Goal: Task Accomplishment & Management: Manage account settings

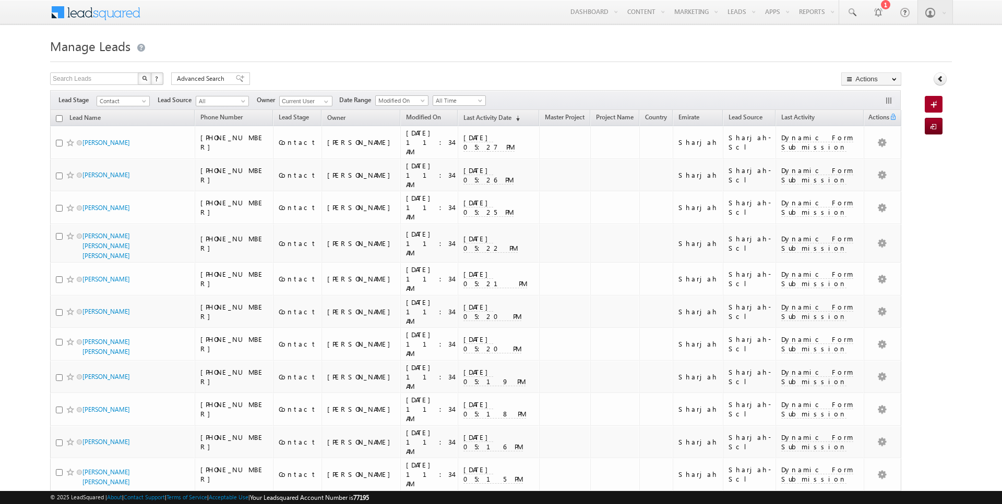
click at [450, 58] on div at bounding box center [500, 58] width 901 height 7
click at [201, 75] on span "Advanced Search" at bounding box center [202, 78] width 51 height 9
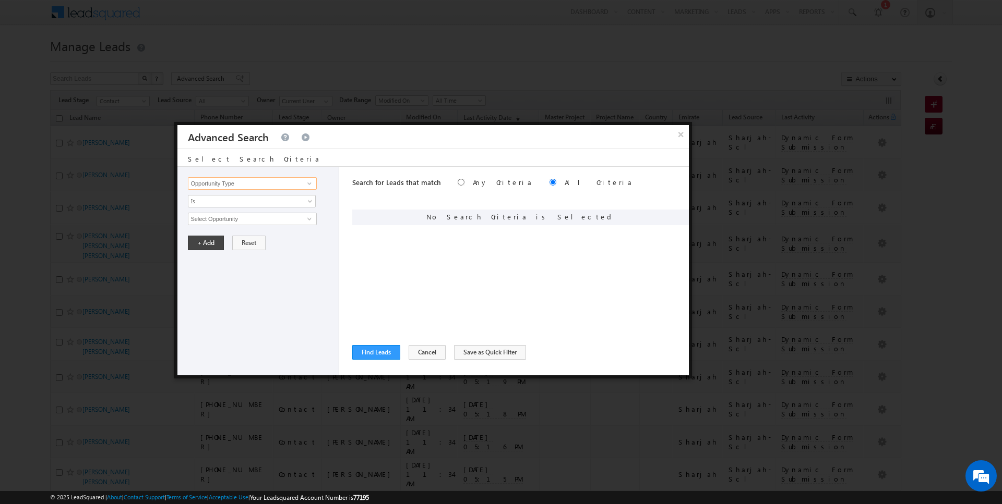
click at [261, 182] on input "Opportunity Type" at bounding box center [252, 183] width 128 height 13
type input "Lead Source"
click at [238, 204] on span "Is" at bounding box center [244, 201] width 113 height 9
click at [230, 214] on link "Is" at bounding box center [251, 212] width 127 height 9
click at [224, 216] on span "None Selected" at bounding box center [247, 218] width 118 height 11
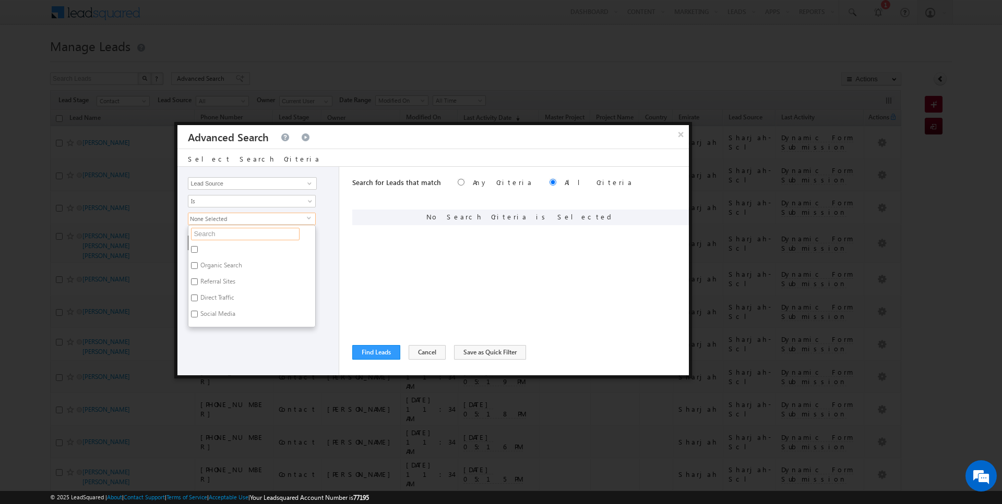
click at [221, 231] on input "text" at bounding box center [245, 234] width 109 height 13
type input "scl"
click at [209, 296] on label "Sharjah-Scl" at bounding box center [214, 300] width 53 height 16
click at [198, 296] on input "Sharjah-Scl" at bounding box center [194, 298] width 7 height 7
checkbox input "true"
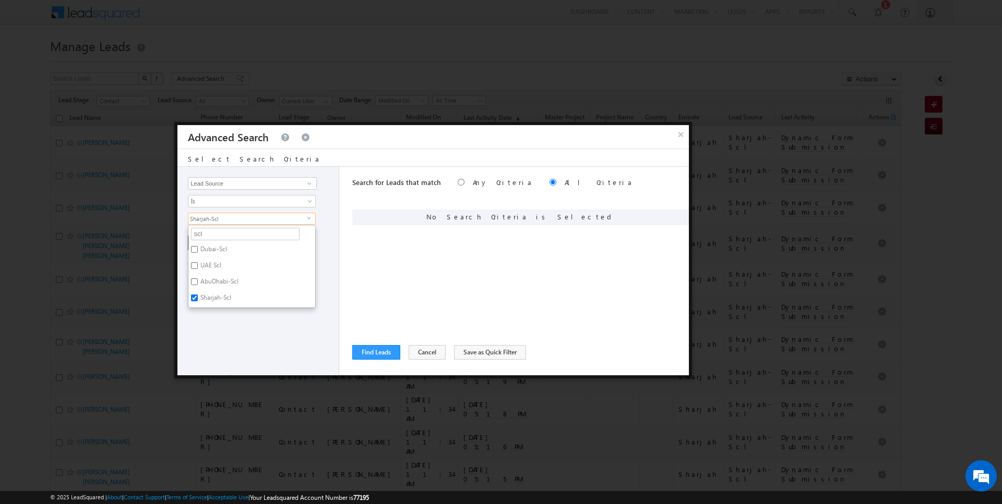
click at [209, 312] on div "Opportunity Type Lead Activity Task Sales Group Prospect Id Address 1 Address 2…" at bounding box center [258, 271] width 162 height 209
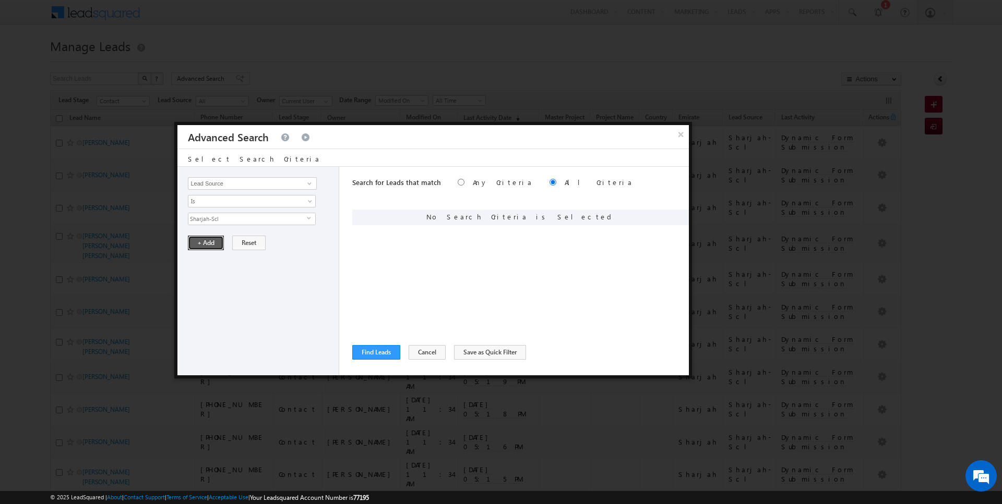
click at [203, 244] on button "+ Add" at bounding box center [206, 243] width 36 height 15
click at [372, 353] on button "Find Leads" at bounding box center [376, 352] width 48 height 15
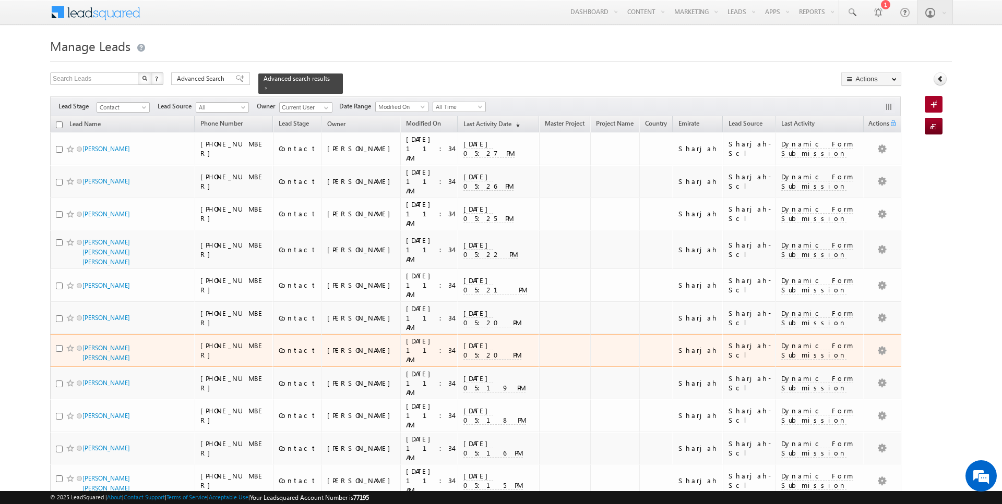
scroll to position [299, 0]
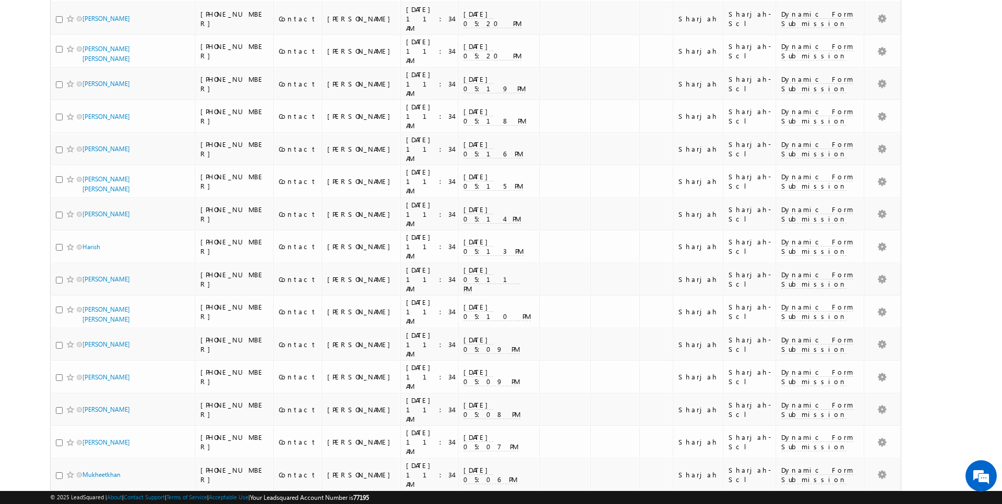
click at [83, 484] on li "100" at bounding box center [86, 485] width 25 height 10
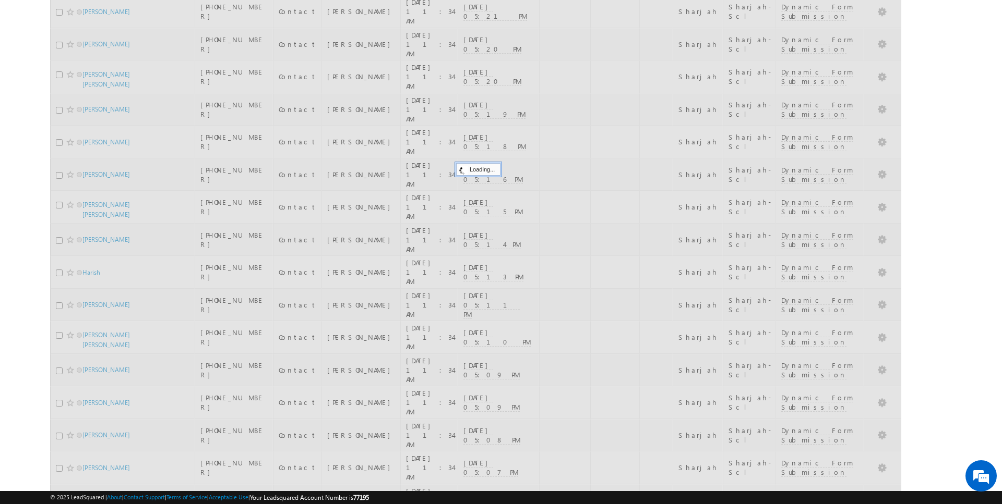
scroll to position [0, 0]
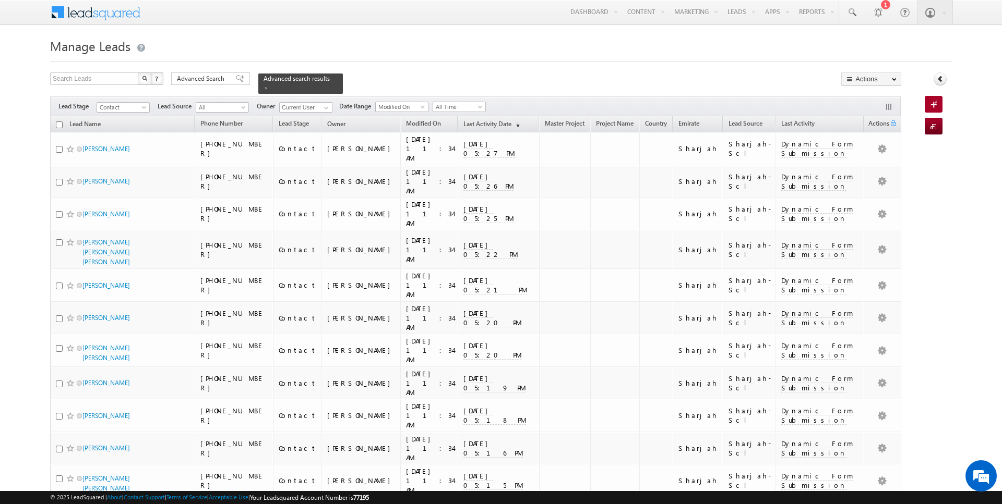
click at [59, 124] on input "checkbox" at bounding box center [59, 125] width 7 height 7
checkbox input "true"
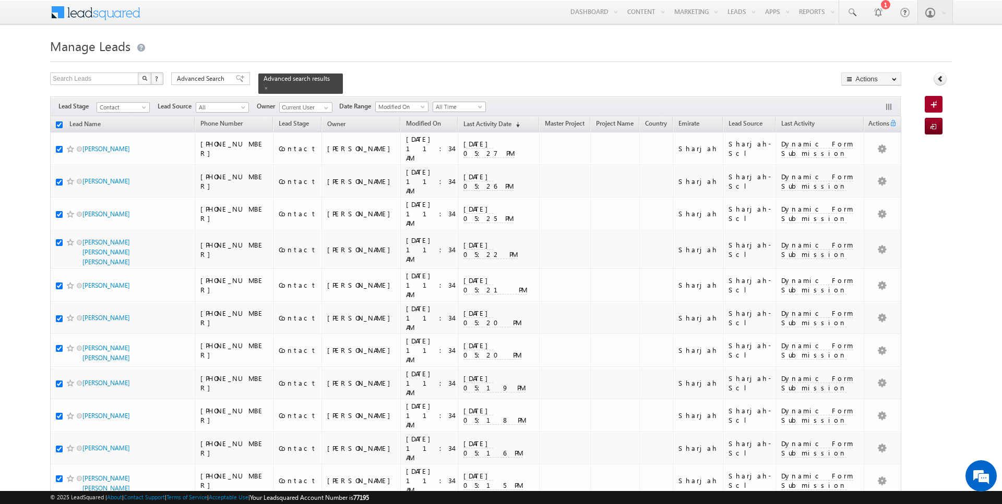
checkbox input "true"
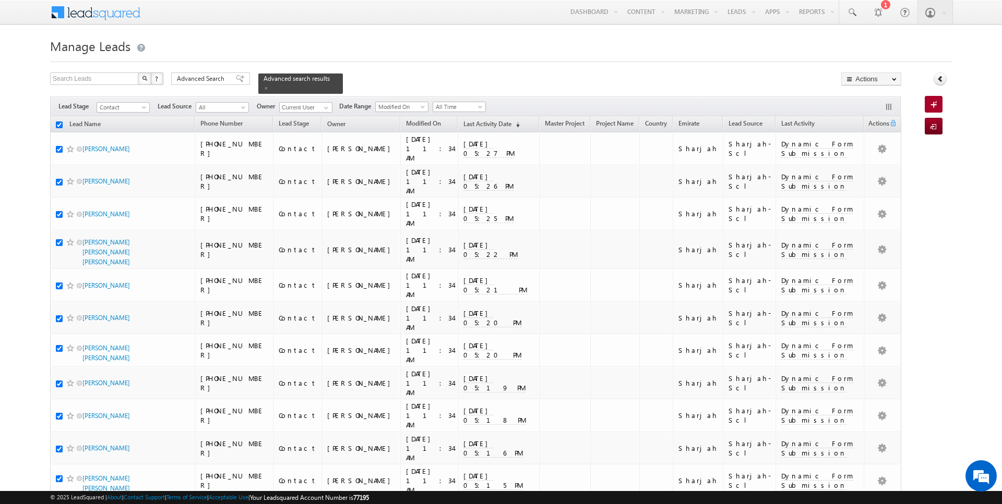
checkbox input "true"
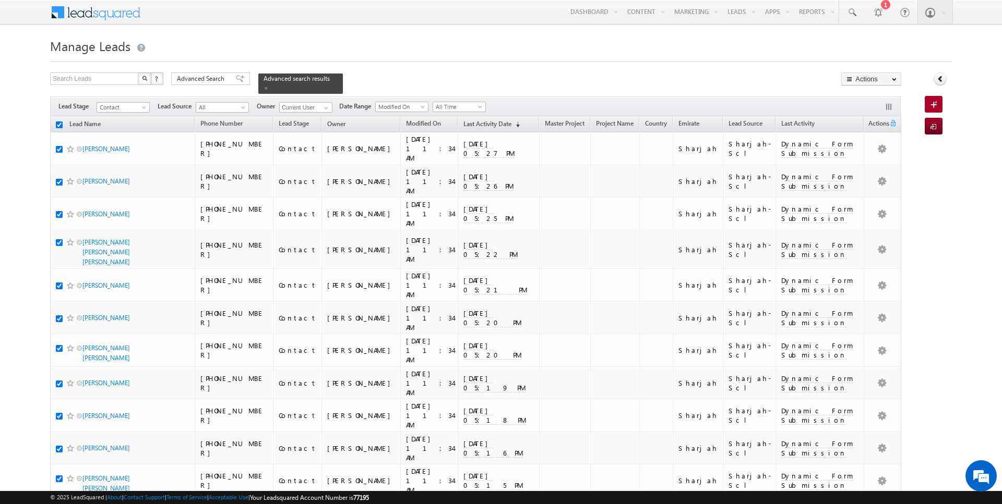
checkbox input "true"
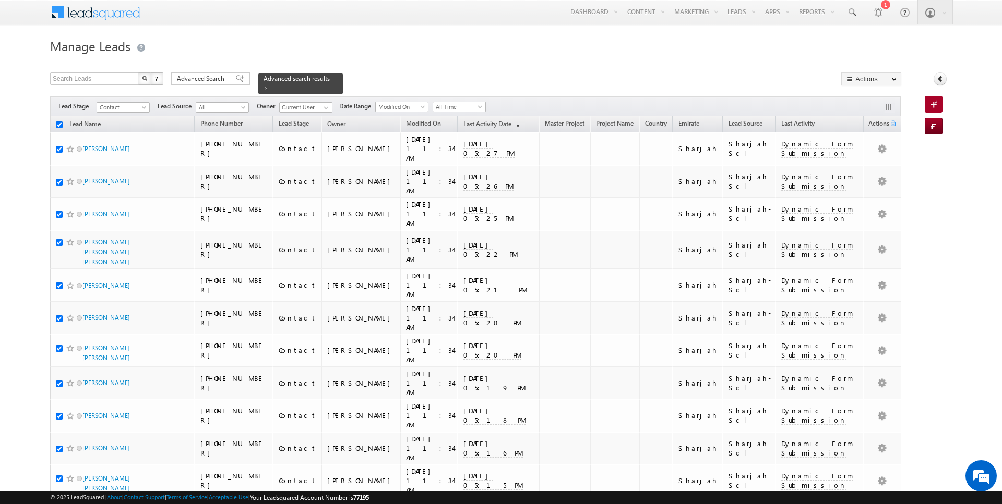
checkbox input "true"
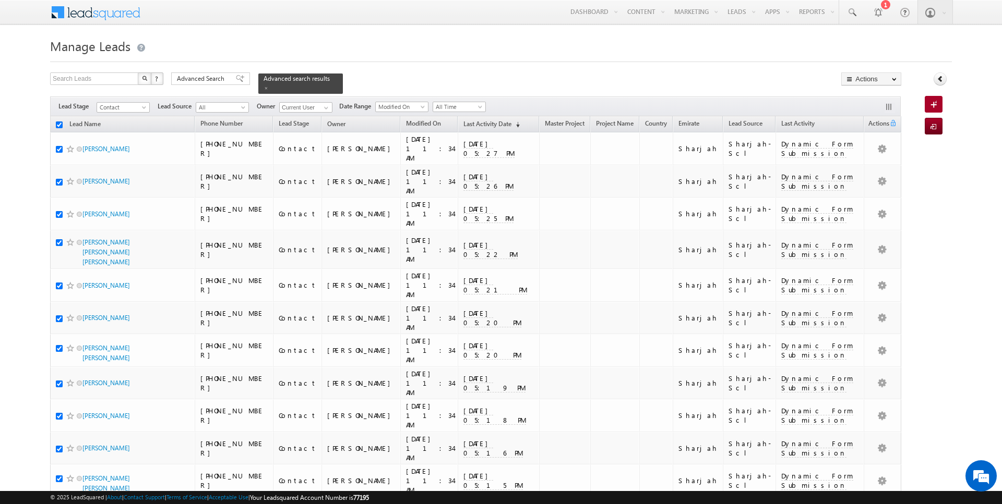
checkbox input "true"
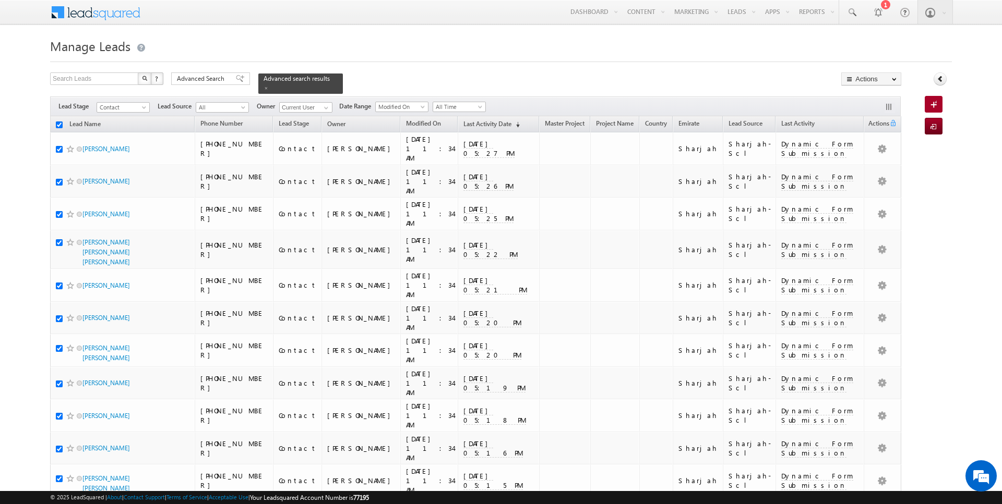
checkbox input "true"
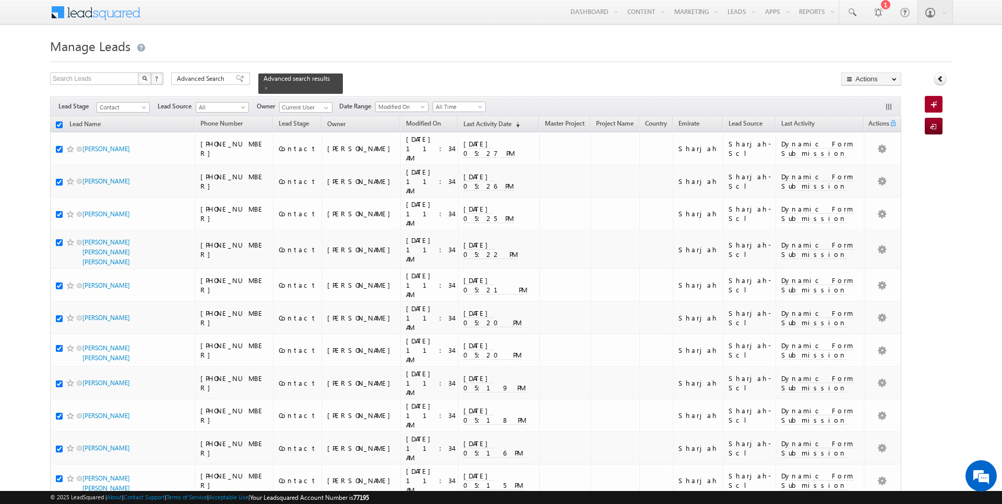
checkbox input "true"
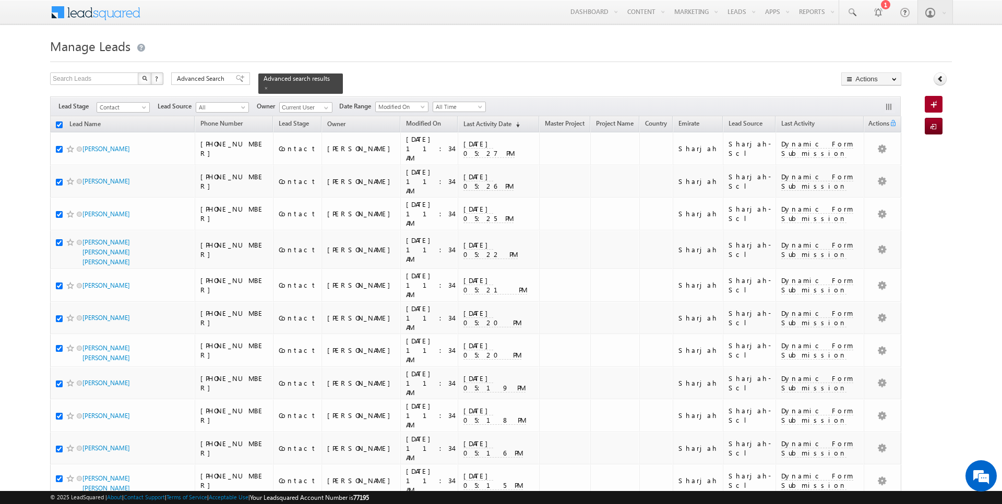
checkbox input "true"
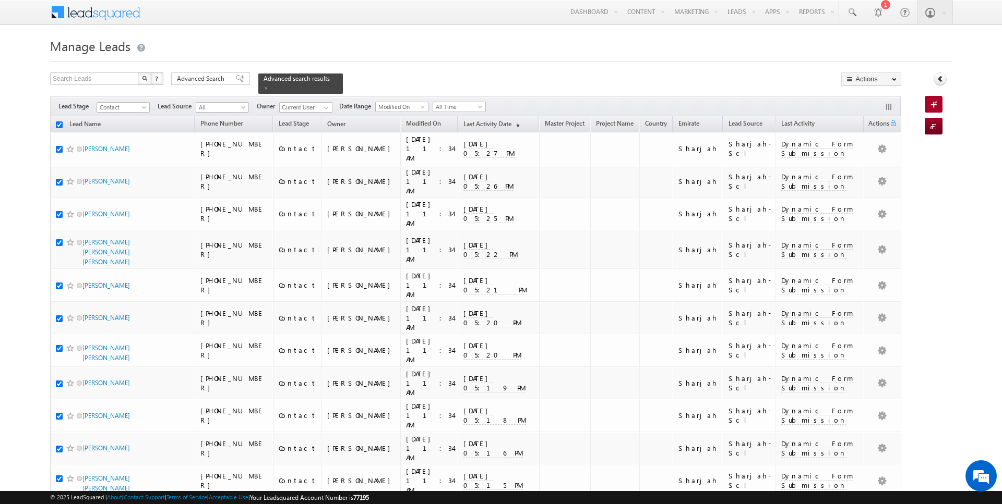
checkbox input "true"
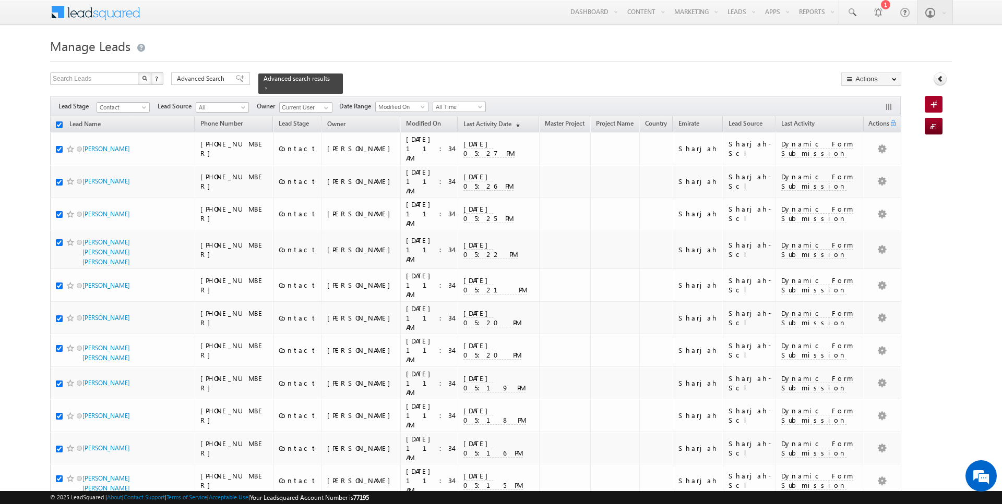
checkbox input "true"
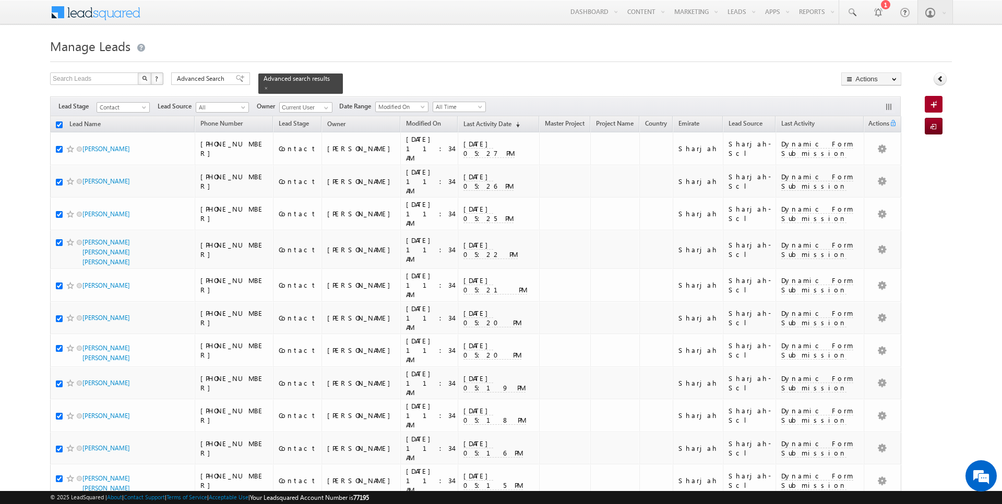
checkbox input "true"
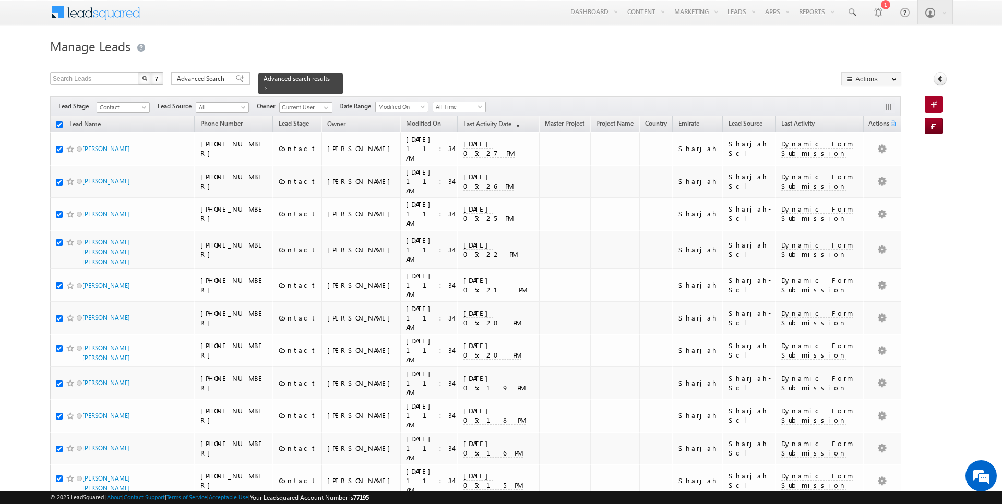
checkbox input "true"
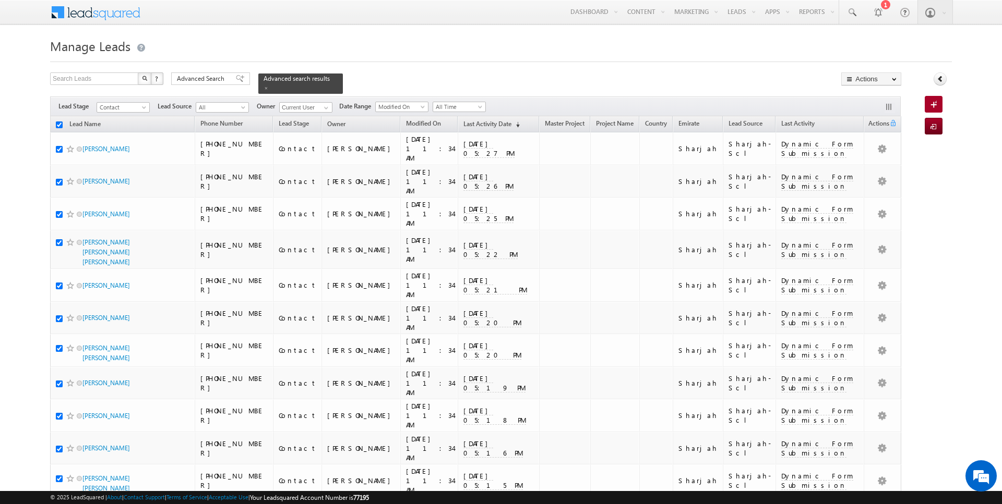
checkbox input "true"
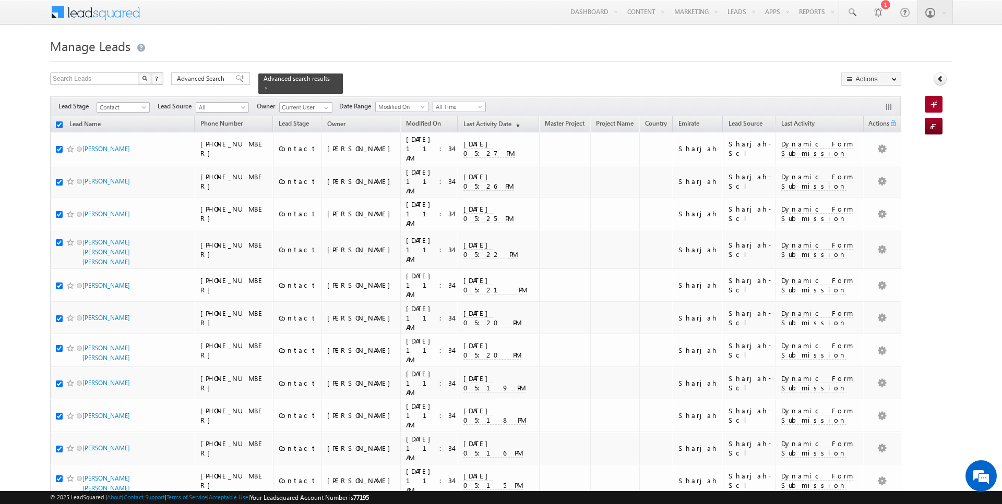
checkbox input "true"
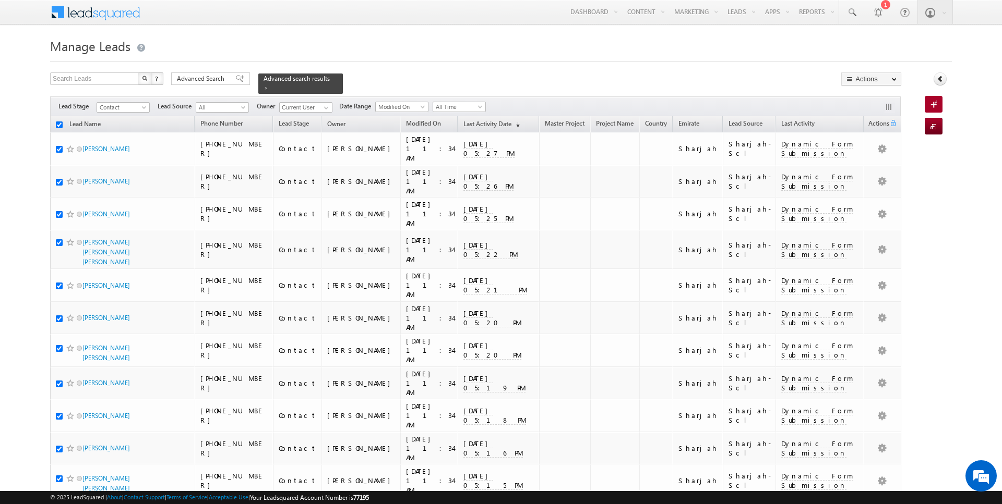
checkbox input "true"
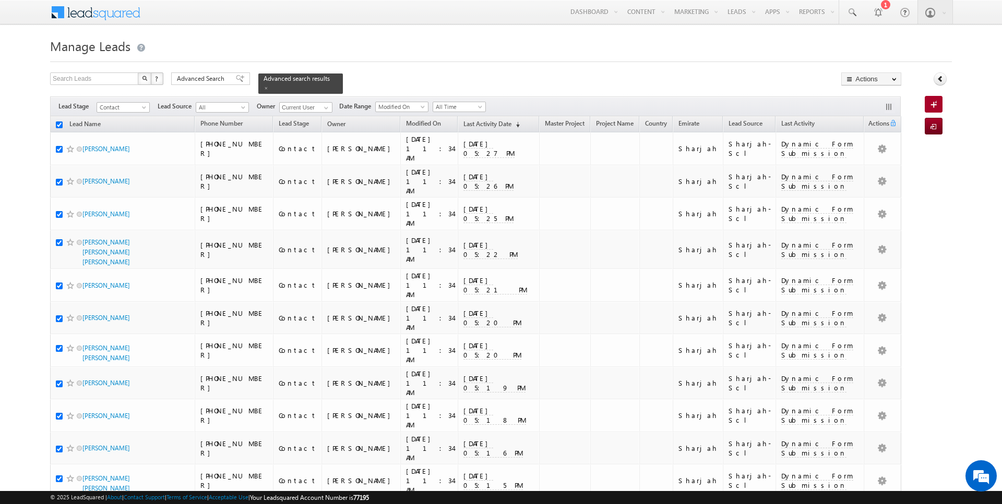
checkbox input "true"
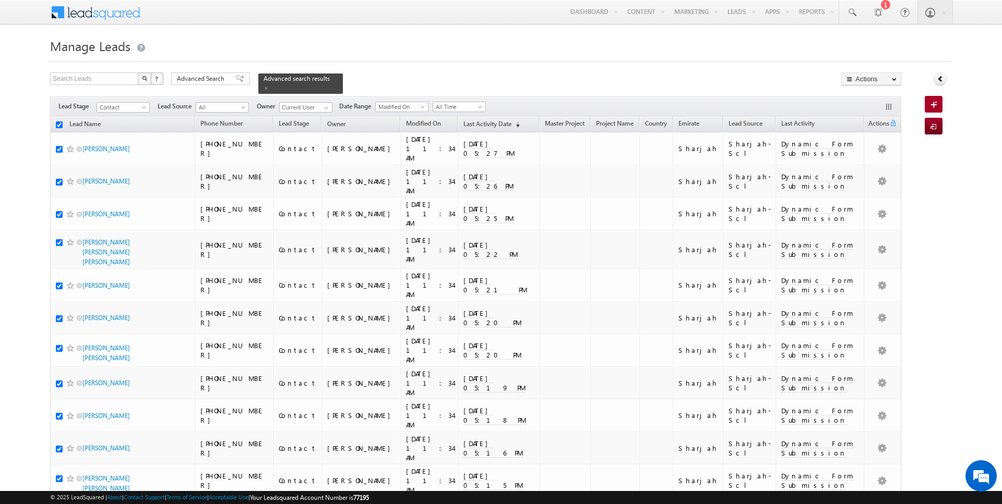
checkbox input "true"
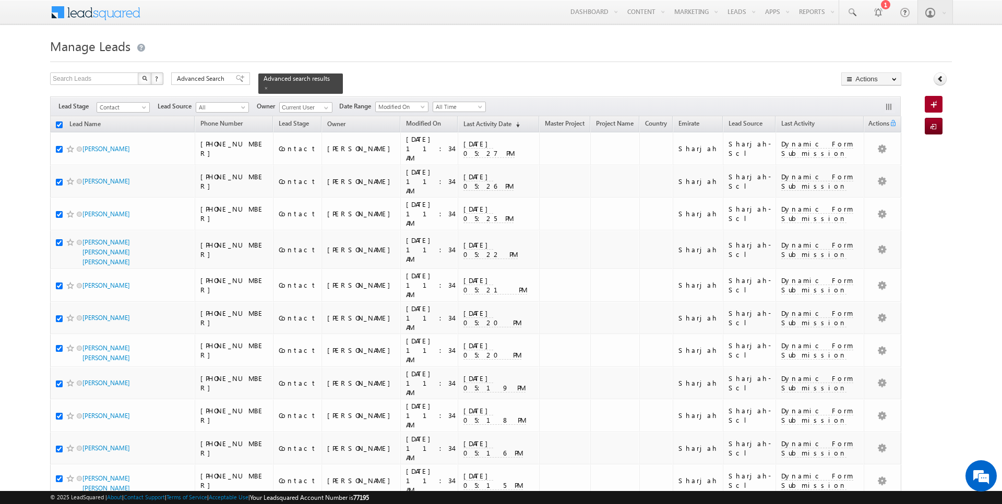
checkbox input "true"
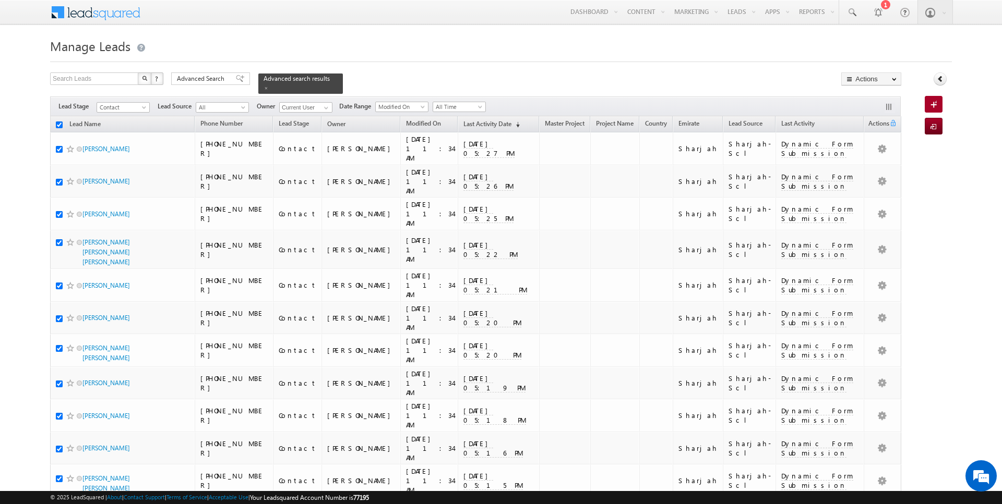
checkbox input "true"
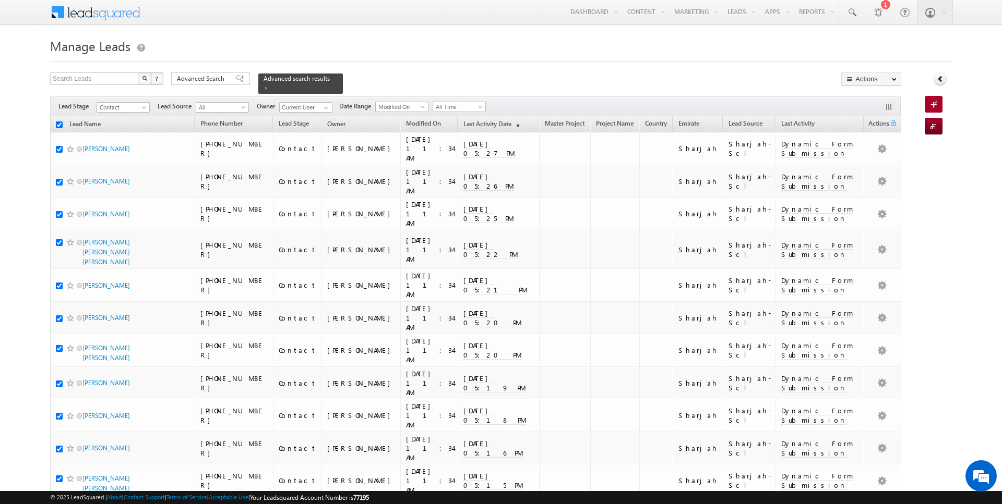
checkbox input "true"
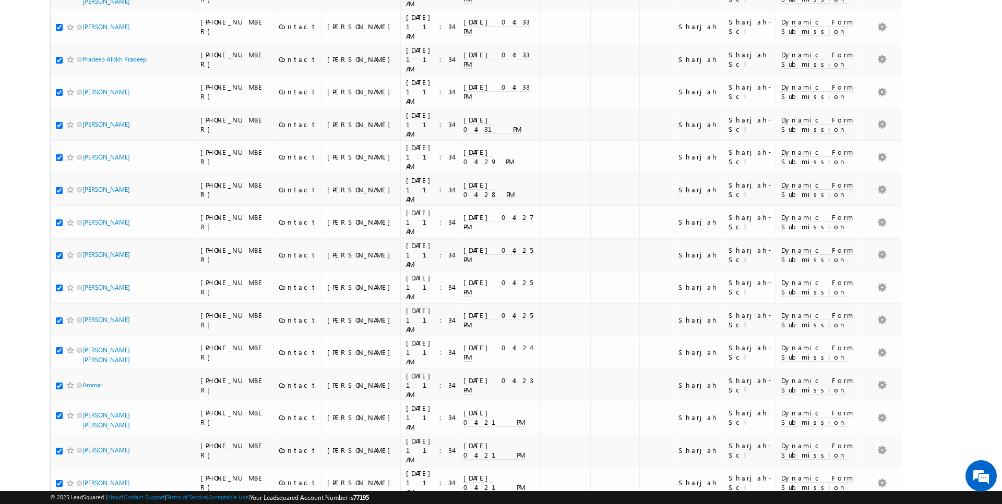
scroll to position [2037, 0]
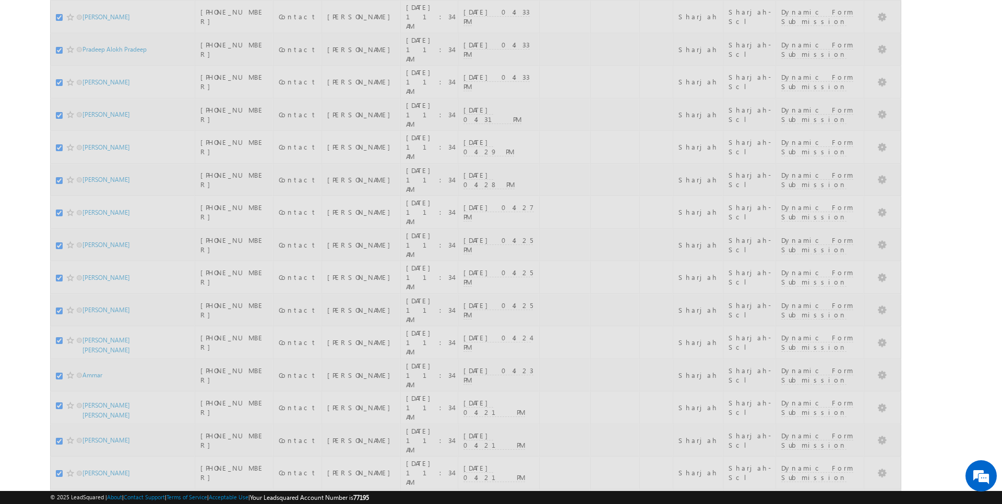
scroll to position [1075, 0]
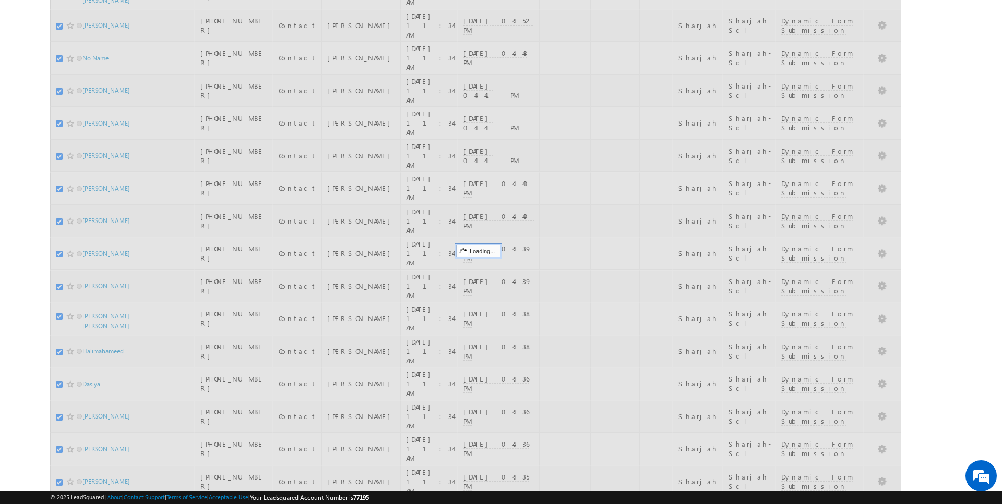
checkbox input "false"
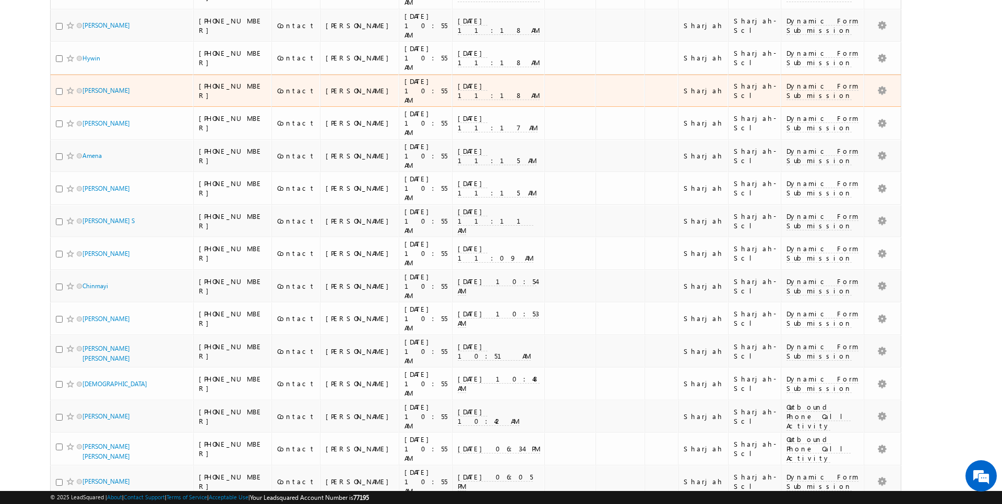
scroll to position [0, 0]
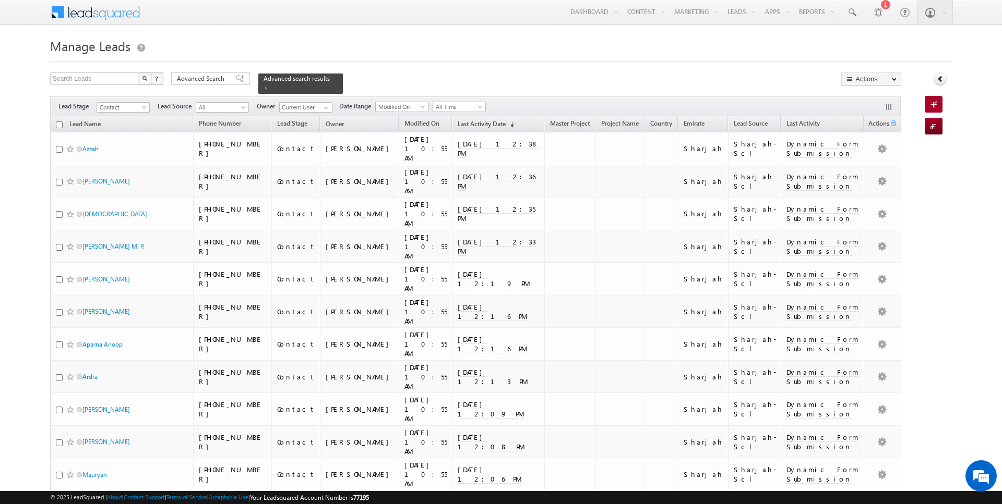
click at [206, 77] on span "Advanced Search" at bounding box center [202, 78] width 51 height 9
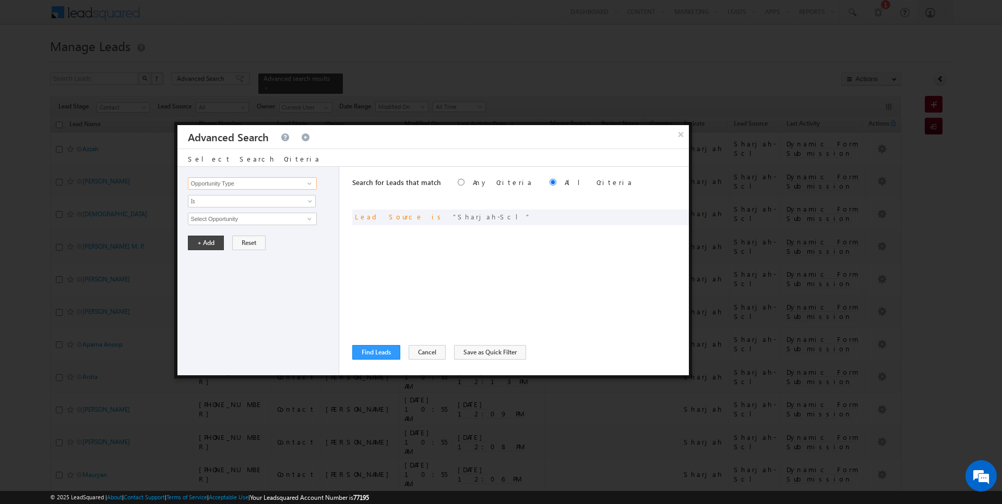
click at [224, 181] on input "Opportunity Type" at bounding box center [252, 183] width 128 height 13
type input "Lead Activity"
click at [219, 197] on span "Is" at bounding box center [244, 201] width 113 height 9
click at [218, 225] on link "Is Not" at bounding box center [251, 222] width 127 height 9
click at [228, 215] on input "Select Activity" at bounding box center [252, 219] width 128 height 13
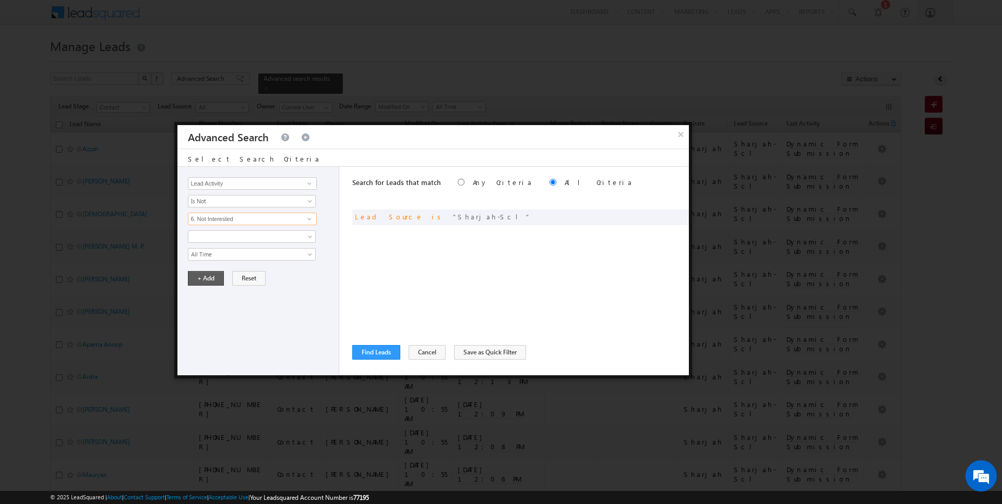
type input "6. Not Interested"
click at [202, 281] on button "+ Add" at bounding box center [206, 278] width 36 height 15
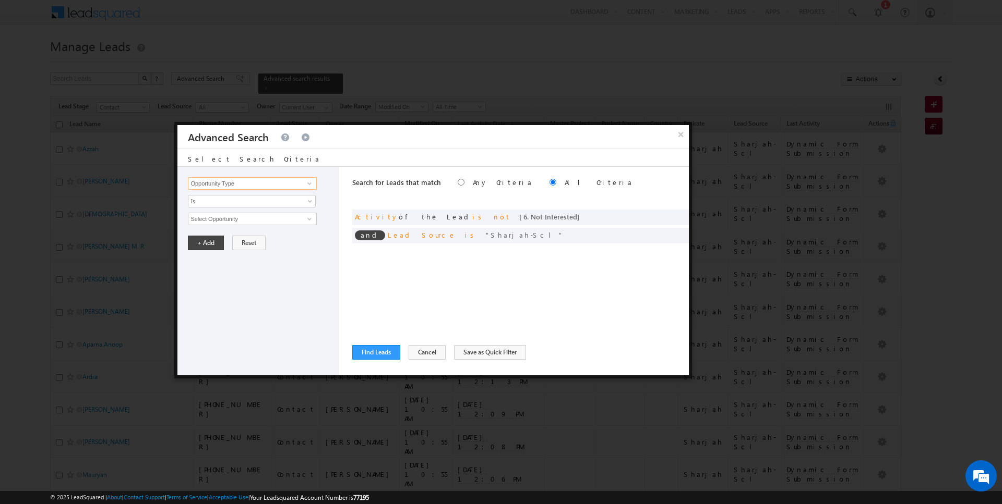
click at [241, 183] on input "Opportunity Type" at bounding box center [252, 183] width 128 height 13
type input "Lead Activity"
click at [233, 203] on span "Is" at bounding box center [244, 201] width 113 height 9
click at [227, 221] on link "Is Not" at bounding box center [251, 222] width 127 height 9
click at [227, 221] on input "Select Activity" at bounding box center [252, 219] width 128 height 13
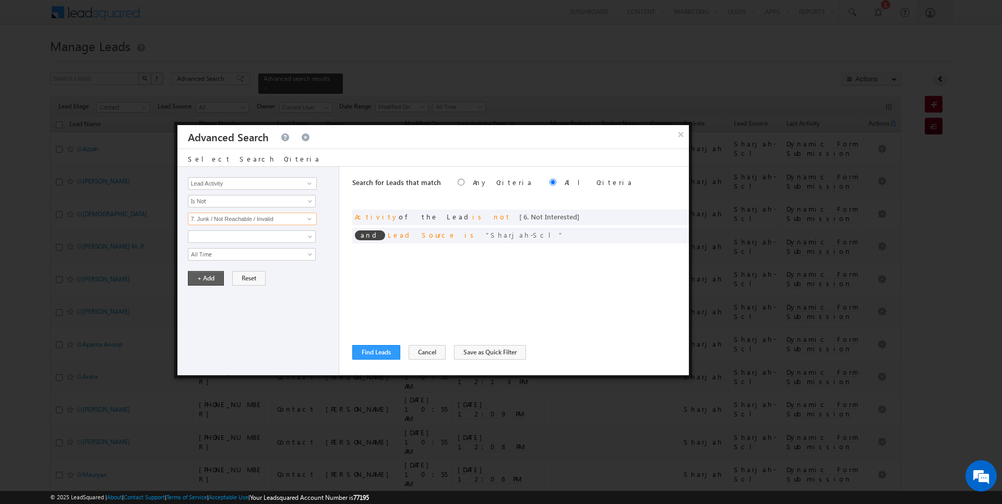
type input "7. Junk / Not Reachable / Invalid"
click at [202, 279] on button "+ Add" at bounding box center [206, 278] width 36 height 15
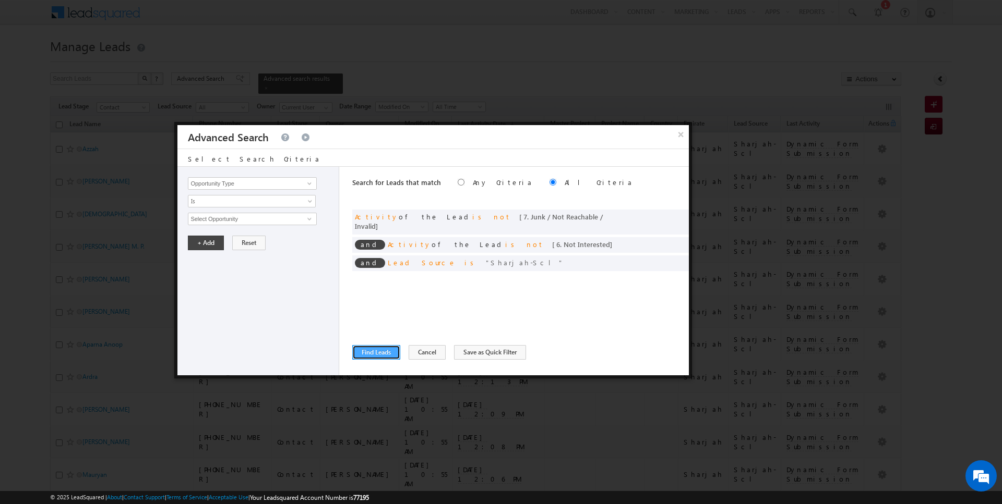
click at [368, 352] on button "Find Leads" at bounding box center [376, 352] width 48 height 15
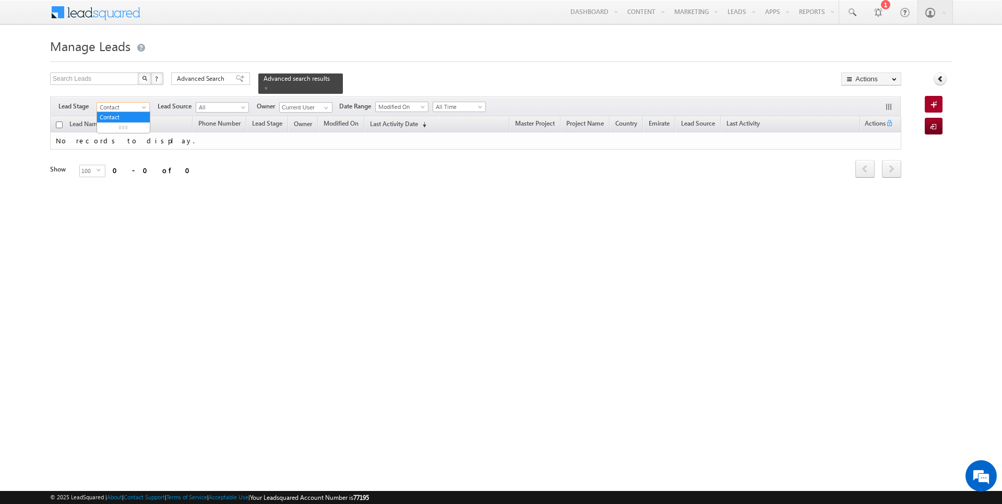
click at [138, 107] on span "Contact" at bounding box center [122, 107] width 50 height 9
click at [307, 106] on input "Current User" at bounding box center [305, 107] width 53 height 10
click at [330, 107] on div "Filters Lead Stage All Contact Prospect Qualified Meeting Sale Done Not Interes…" at bounding box center [475, 107] width 850 height 20
click at [322, 108] on span at bounding box center [326, 108] width 8 height 8
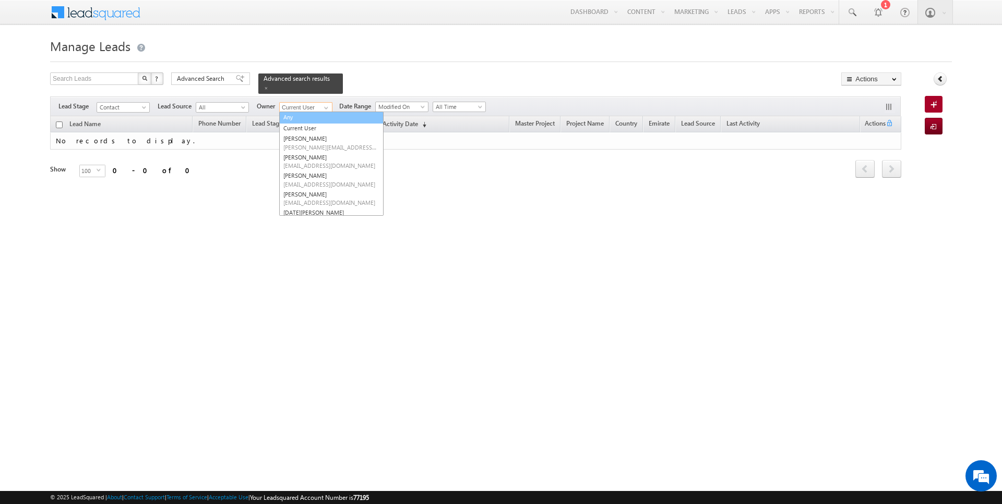
click at [303, 116] on link "Any" at bounding box center [331, 118] width 104 height 12
type input "Any"
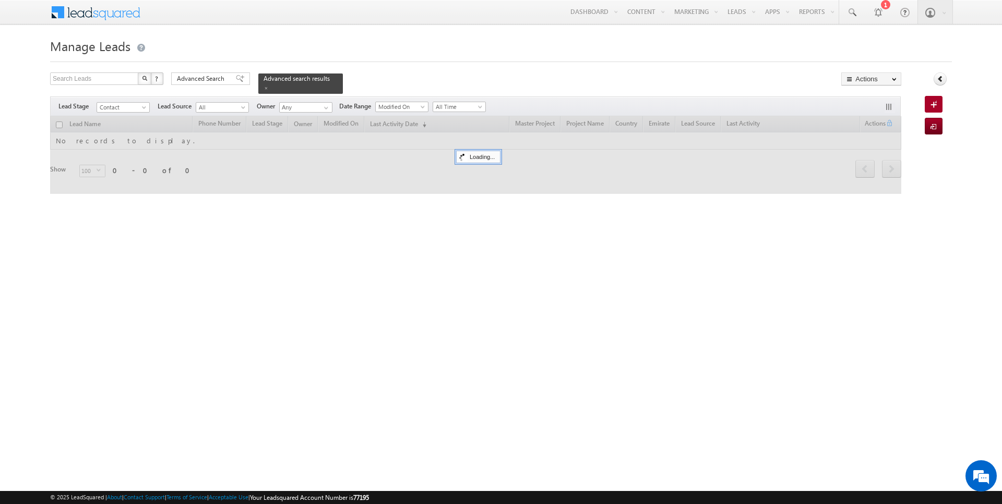
click at [355, 85] on div "Search Leads X ? 0 results found Advanced Search Advanced Search Advanced searc…" at bounding box center [475, 83] width 851 height 21
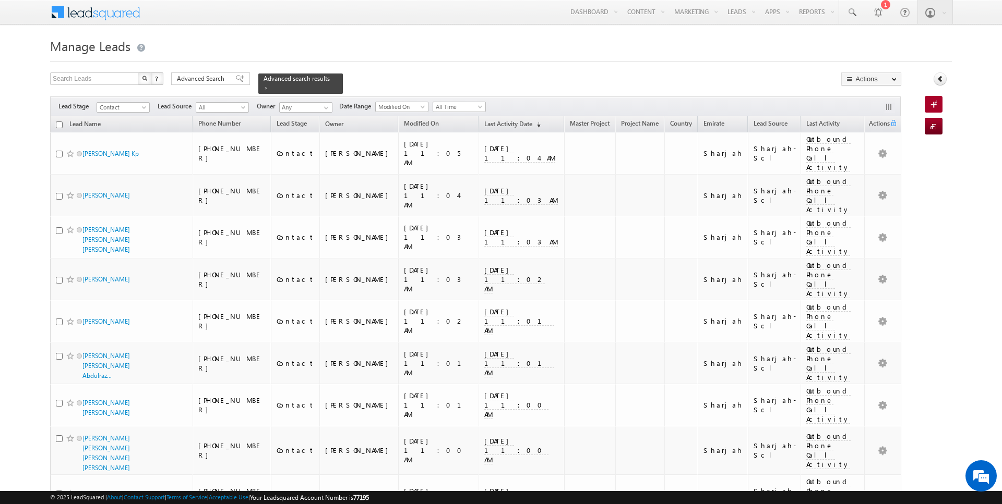
click at [58, 124] on input "checkbox" at bounding box center [59, 125] width 7 height 7
checkbox input "true"
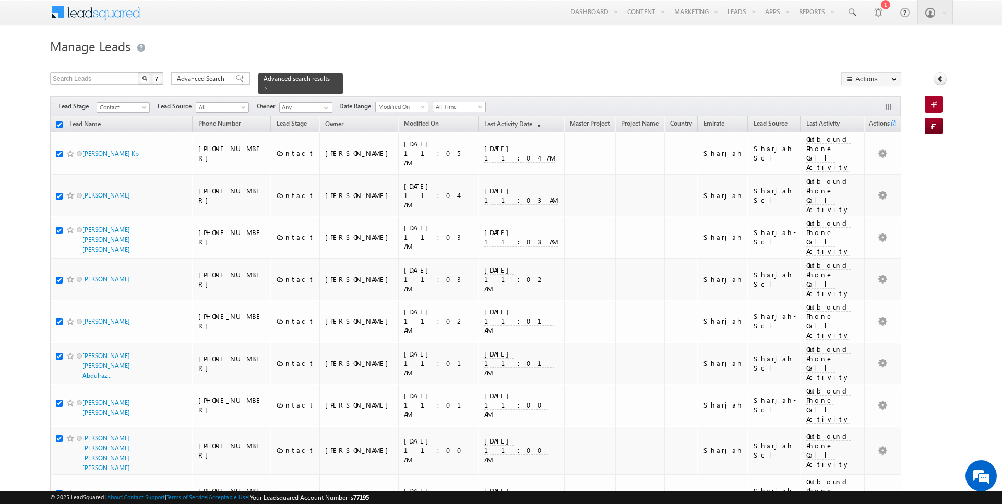
checkbox input "true"
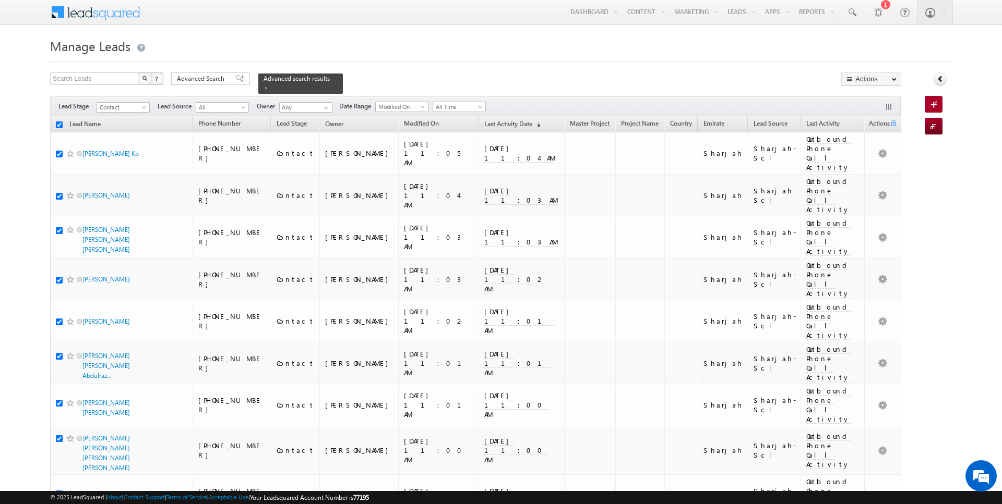
checkbox input "true"
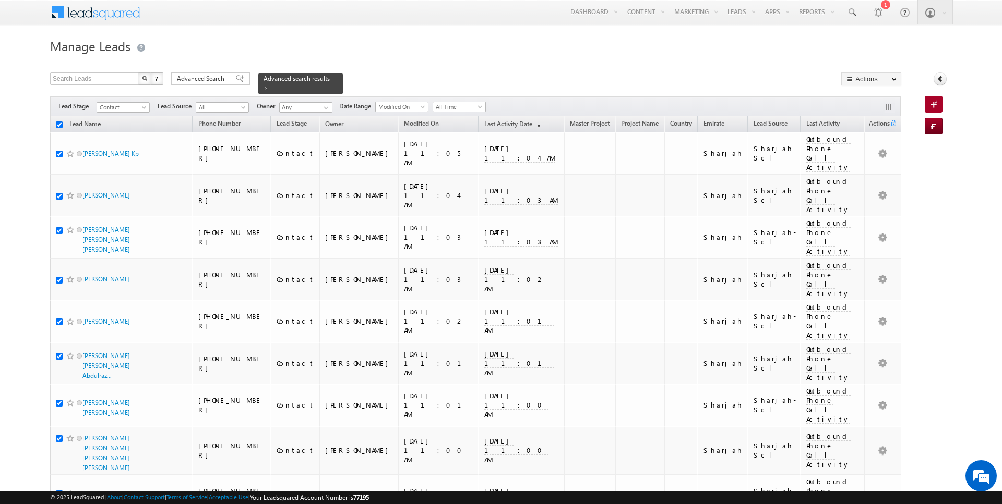
checkbox input "true"
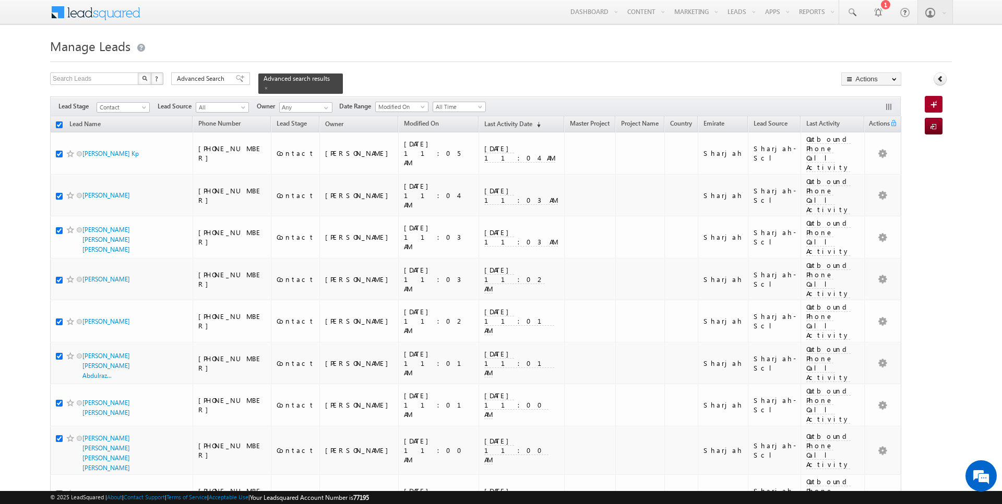
checkbox input "true"
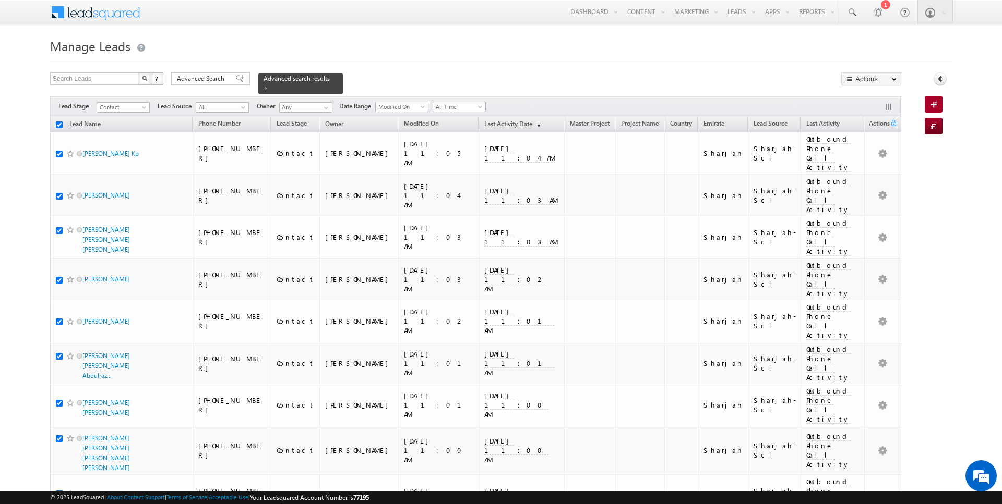
checkbox input "true"
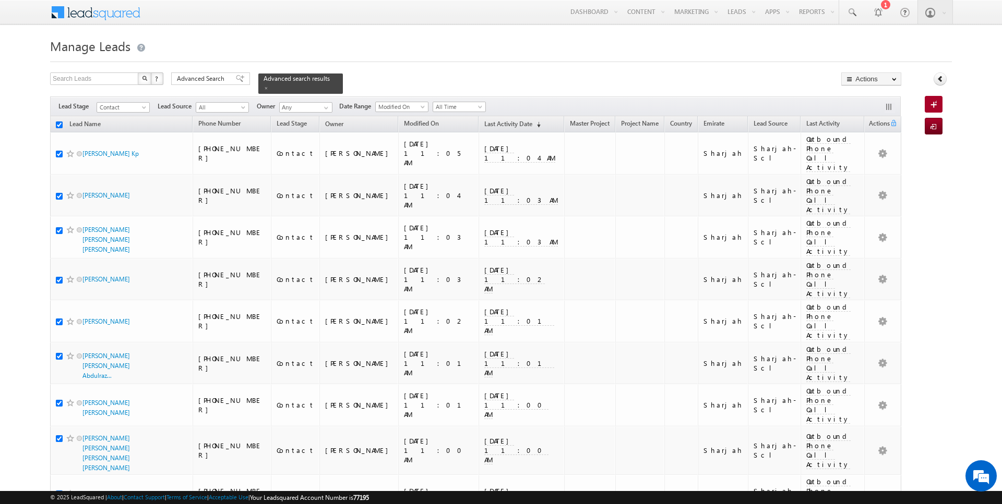
checkbox input "true"
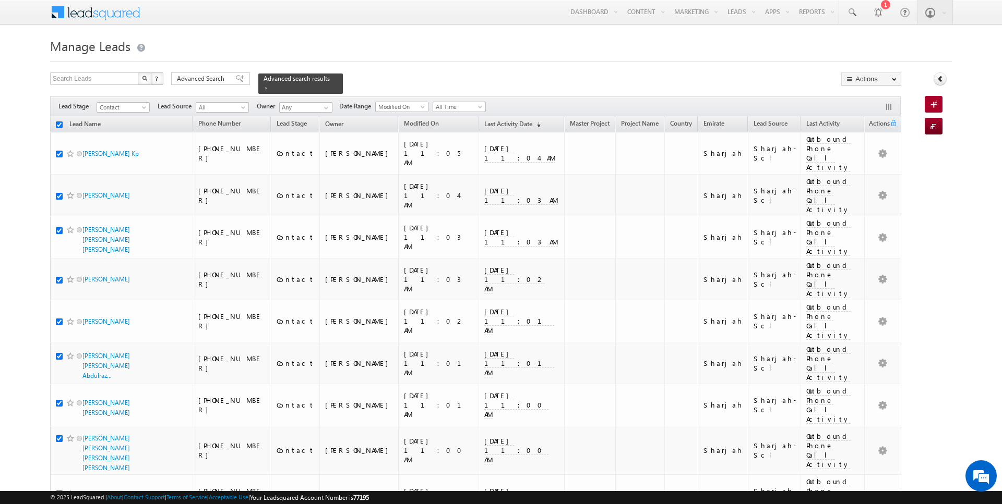
checkbox input "true"
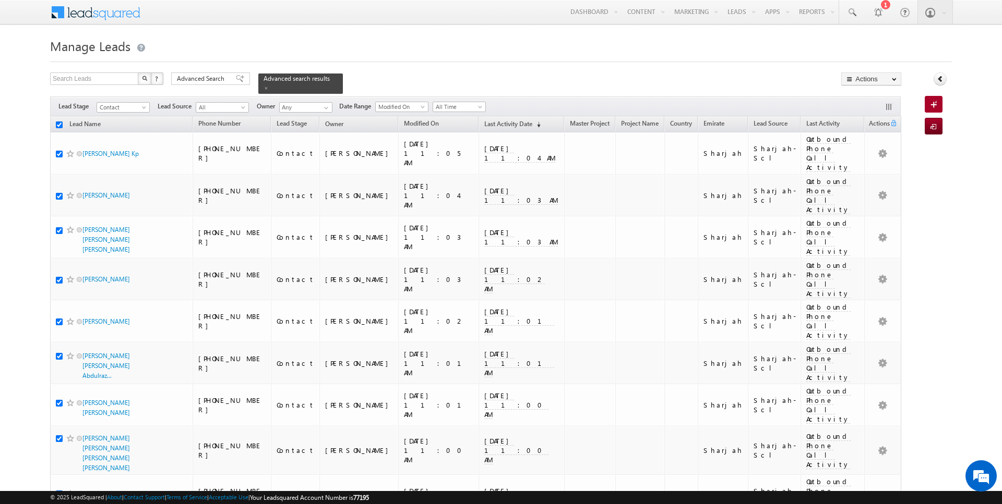
checkbox input "true"
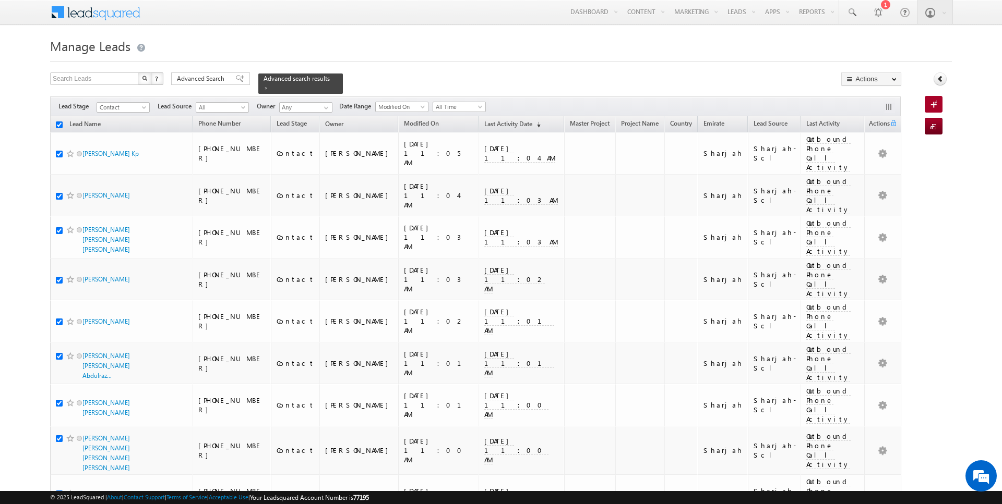
checkbox input "true"
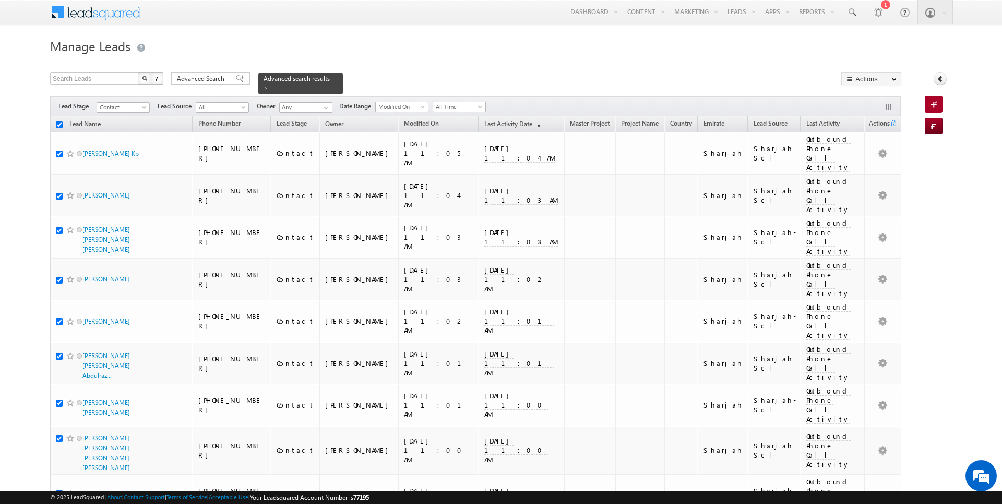
checkbox input "true"
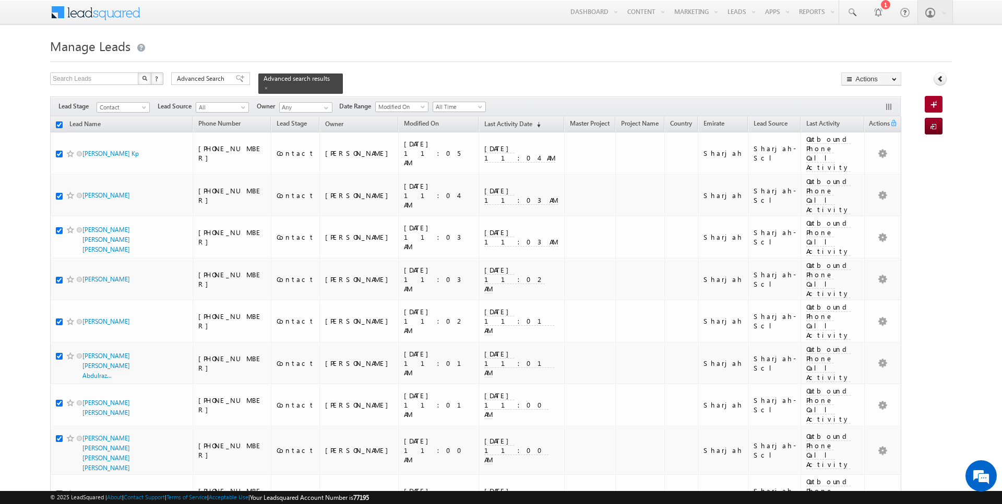
checkbox input "true"
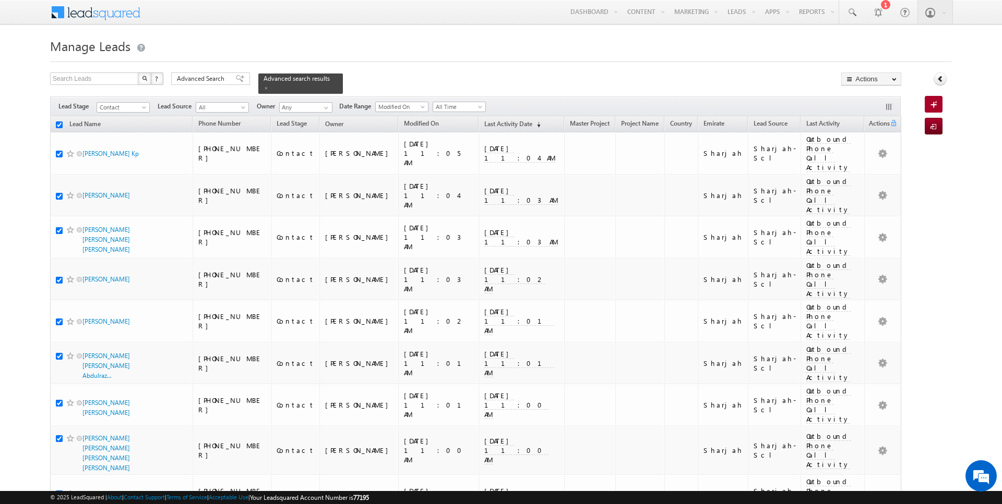
checkbox input "true"
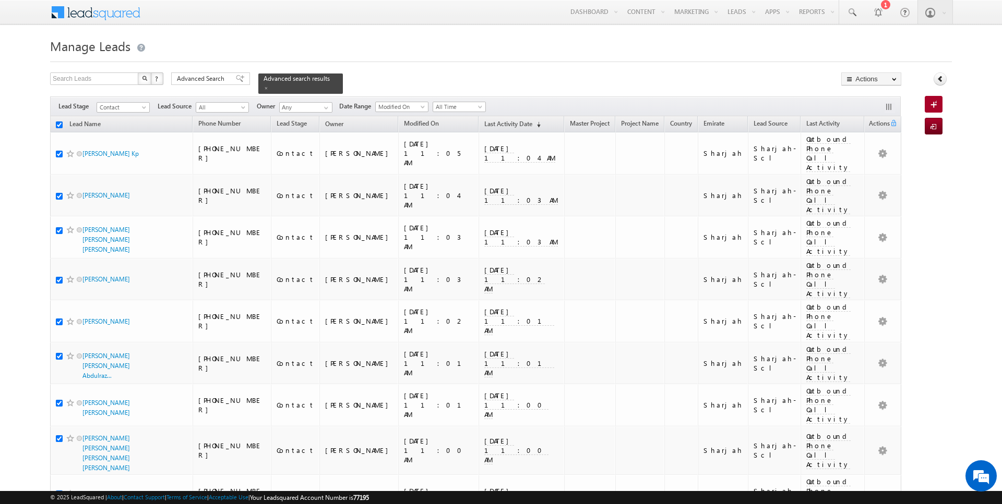
checkbox input "true"
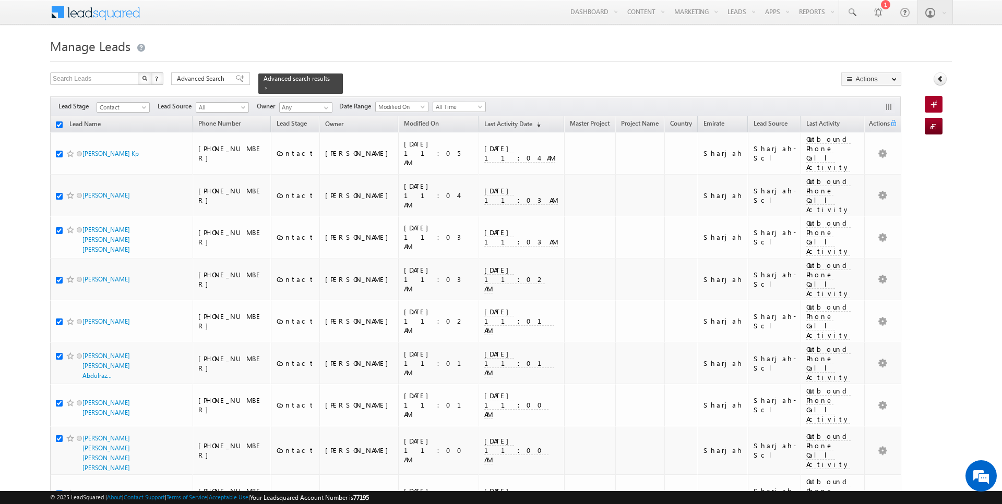
checkbox input "true"
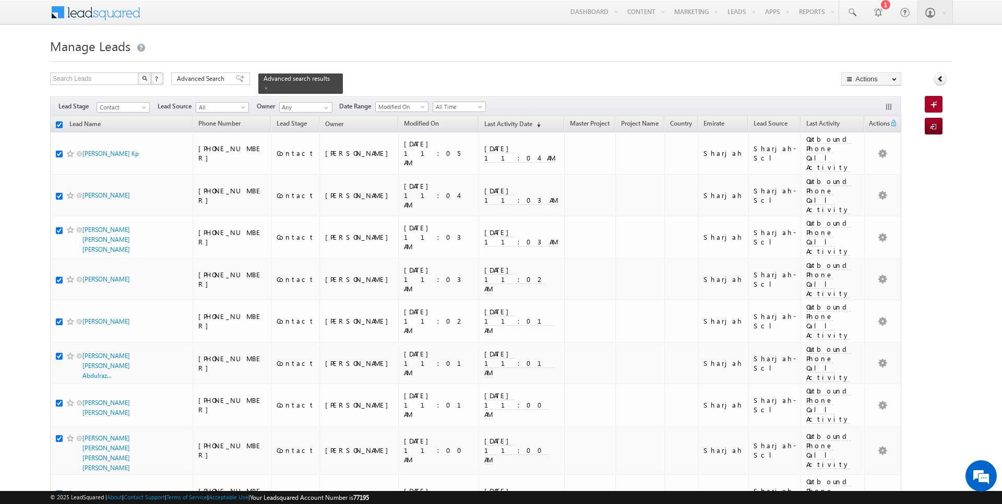
checkbox input "true"
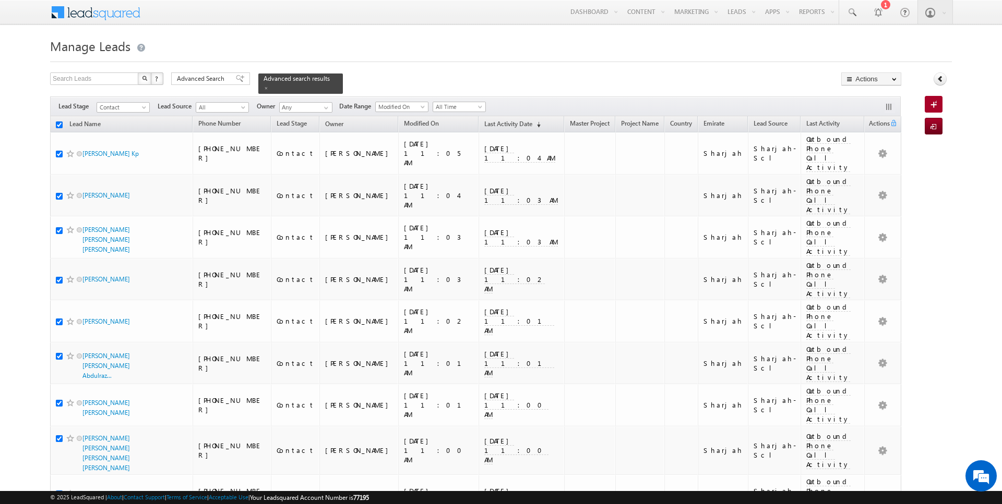
checkbox input "true"
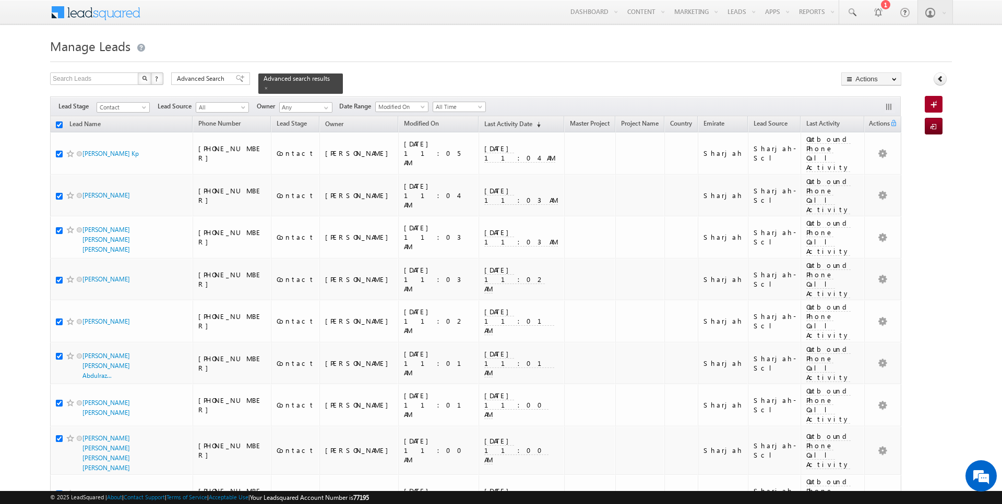
checkbox input "true"
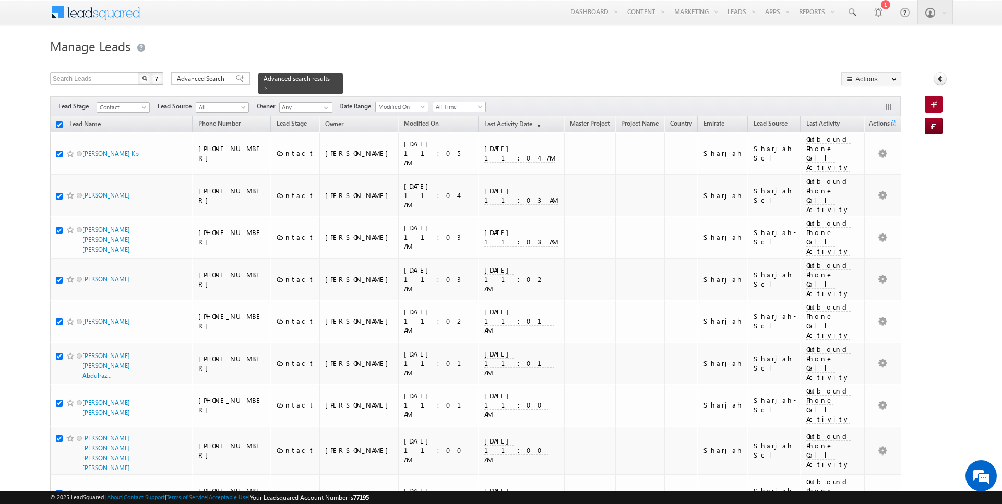
checkbox input "true"
click at [200, 80] on span "Advanced Search" at bounding box center [202, 78] width 51 height 9
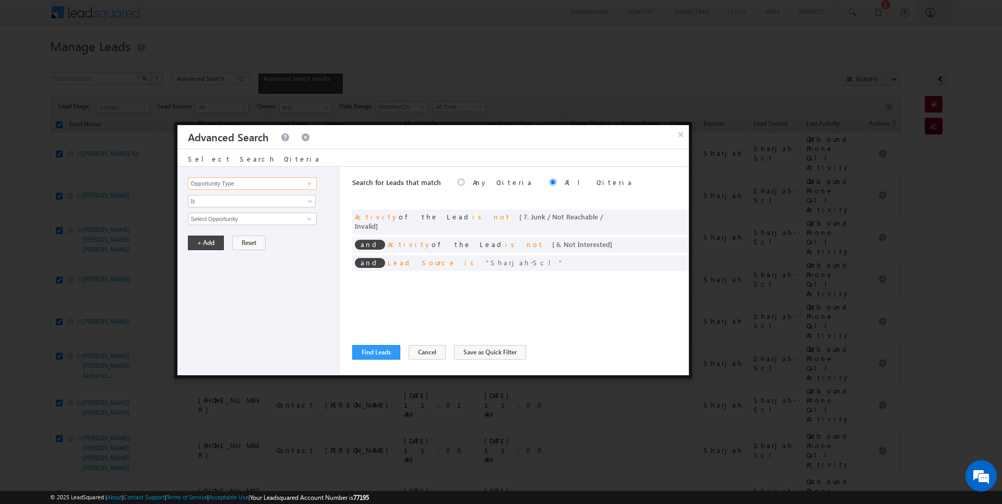
click at [234, 177] on input "Opportunity Type" at bounding box center [252, 183] width 128 height 13
click at [227, 210] on div "Opportunity Type Lead Activity Task Sales Group Prospect Id Address 1 Address 2…" at bounding box center [258, 271] width 162 height 209
click at [219, 197] on span "Is" at bounding box center [244, 201] width 113 height 9
click at [218, 224] on link "Is Not" at bounding box center [251, 222] width 127 height 9
click at [218, 224] on div "None Selected select" at bounding box center [252, 219] width 128 height 13
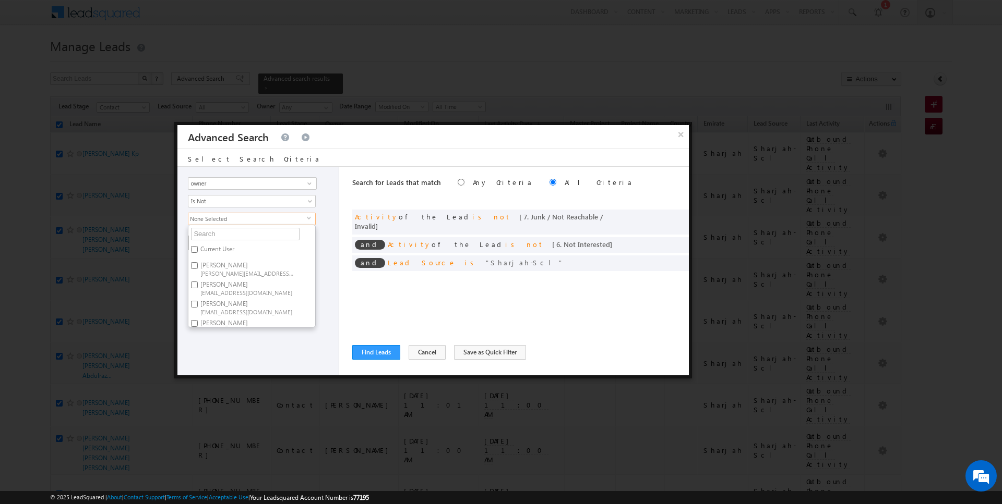
click at [221, 221] on span "None Selected" at bounding box center [247, 218] width 118 height 11
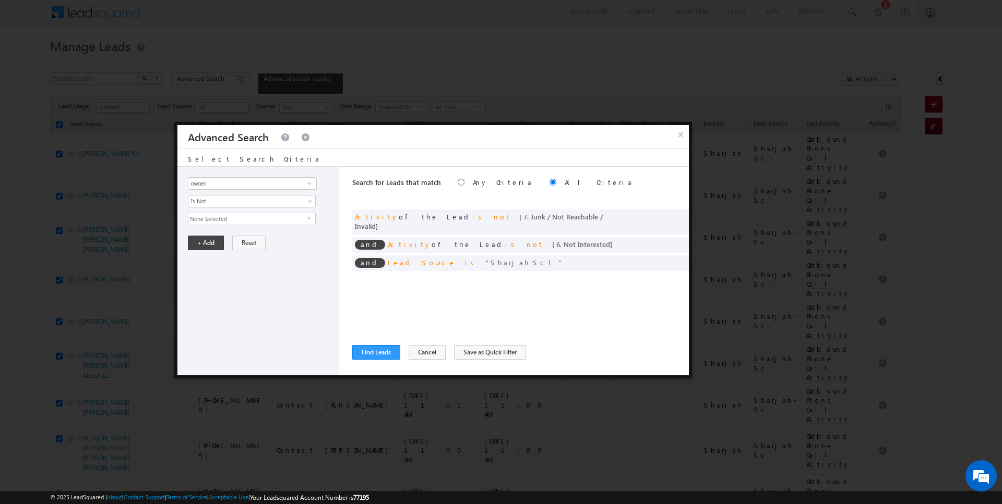
click at [220, 217] on span "None Selected" at bounding box center [247, 218] width 118 height 11
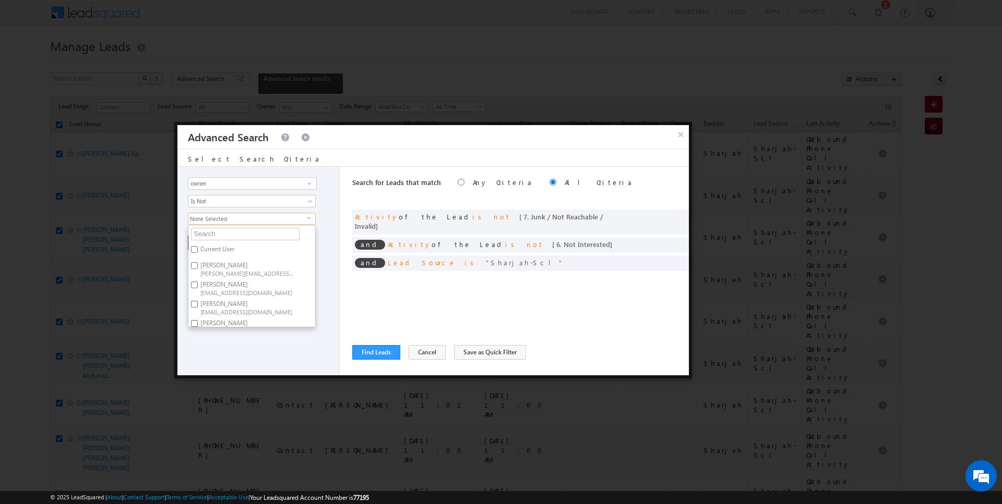
click at [210, 251] on label "Current User" at bounding box center [216, 251] width 56 height 16
click at [198, 251] on input "Current User" at bounding box center [194, 249] width 7 height 7
click at [368, 309] on div "Search for Leads that match Any Criteria All Criteria Note that the current tri…" at bounding box center [520, 271] width 336 height 209
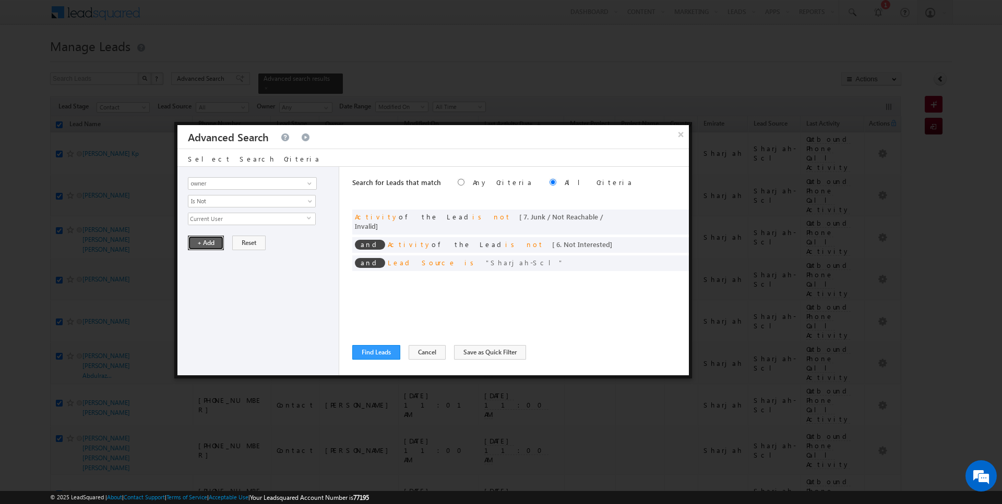
click at [200, 241] on button "+ Add" at bounding box center [206, 243] width 36 height 15
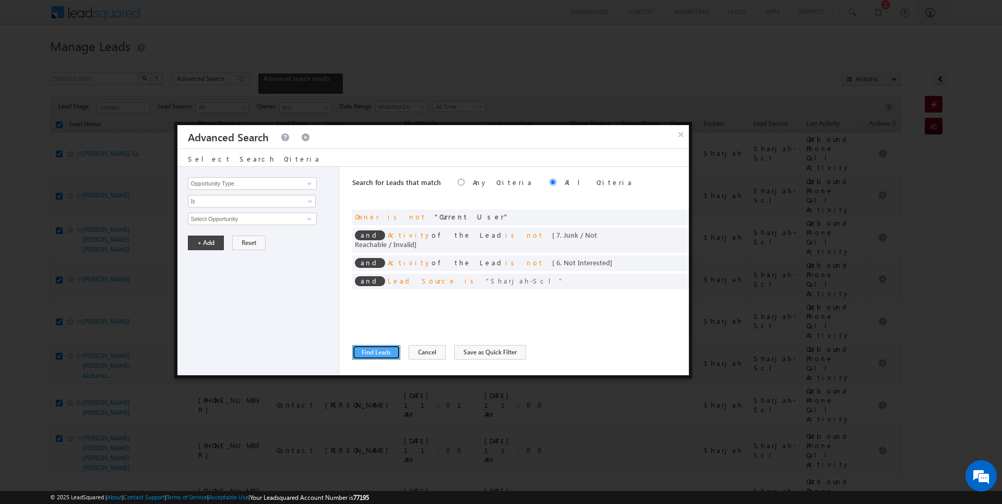
click at [371, 350] on button "Find Leads" at bounding box center [376, 352] width 48 height 15
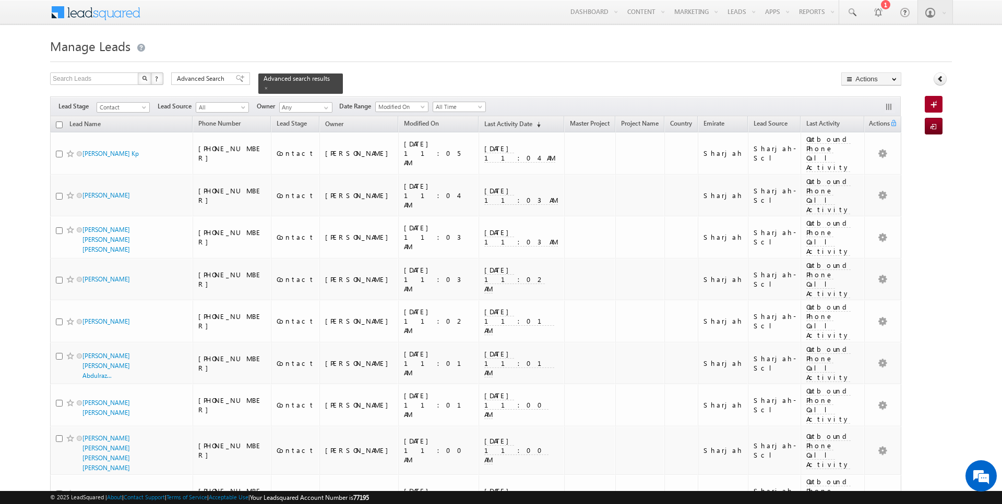
click at [58, 124] on input "checkbox" at bounding box center [59, 125] width 7 height 7
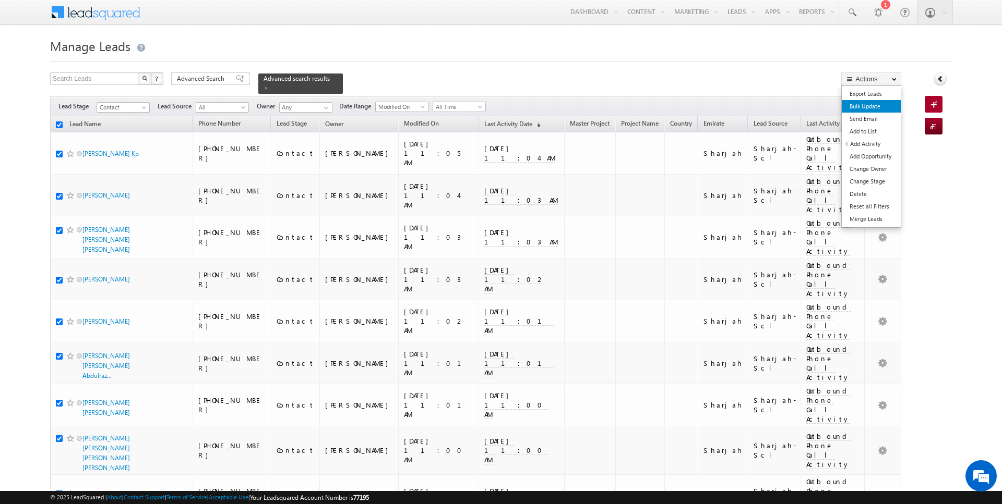
click at [869, 105] on link "Bulk Update" at bounding box center [870, 106] width 59 height 13
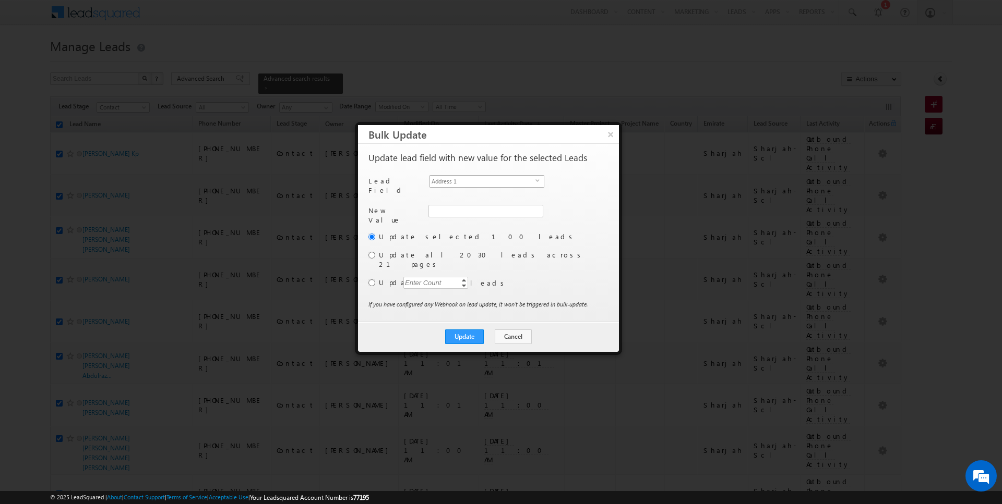
click at [474, 180] on span "Address 1" at bounding box center [482, 181] width 105 height 11
click at [382, 250] on label "Update all 2030 leads across 21 pages" at bounding box center [492, 259] width 227 height 19
click at [372, 252] on input "radio" at bounding box center [371, 255] width 7 height 7
click at [472, 330] on button "Update" at bounding box center [464, 337] width 39 height 15
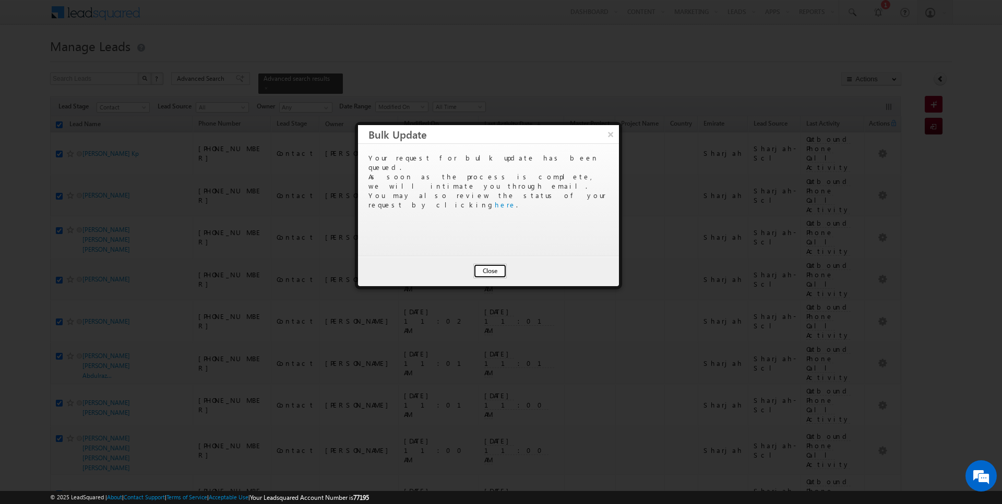
click at [492, 265] on button "Close" at bounding box center [489, 271] width 33 height 15
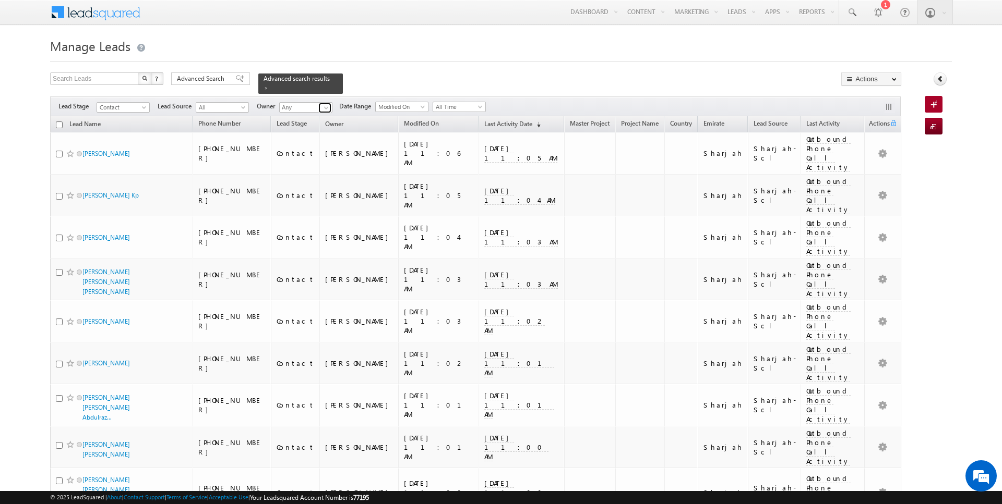
click at [322, 104] on span at bounding box center [326, 108] width 8 height 8
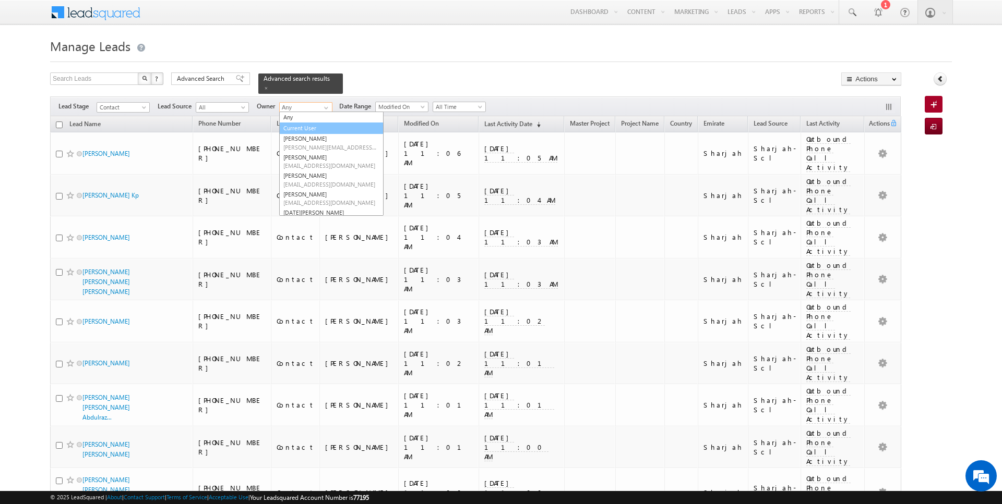
click at [303, 126] on link "Current User" at bounding box center [331, 129] width 104 height 12
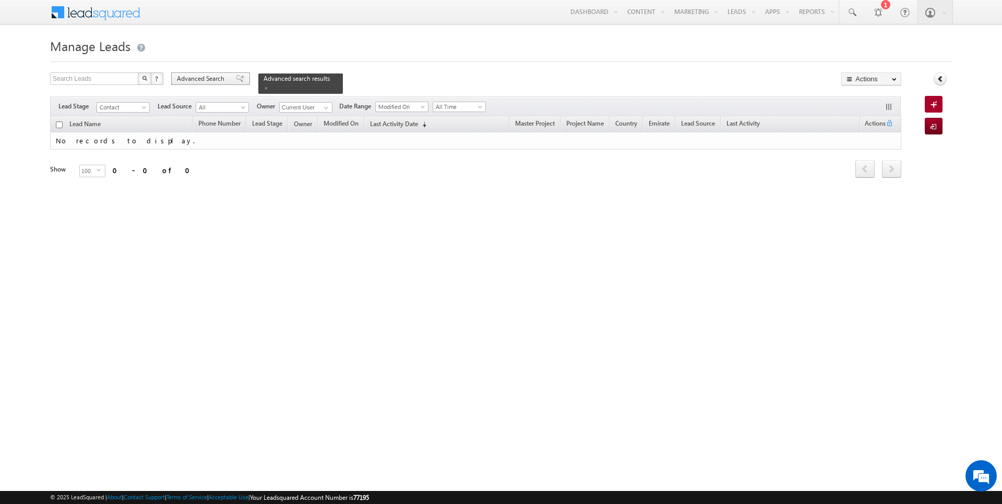
click at [209, 76] on span "Advanced Search" at bounding box center [202, 78] width 51 height 9
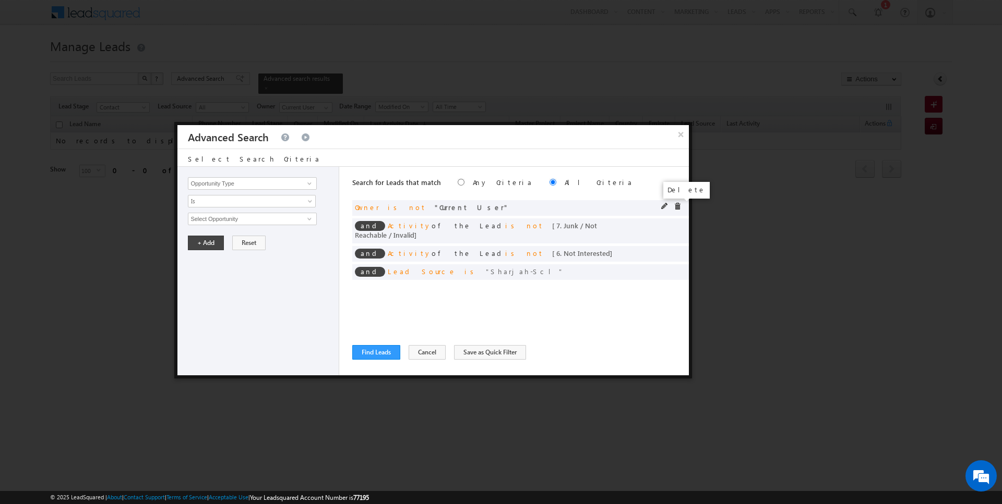
click at [677, 206] on span at bounding box center [676, 206] width 7 height 7
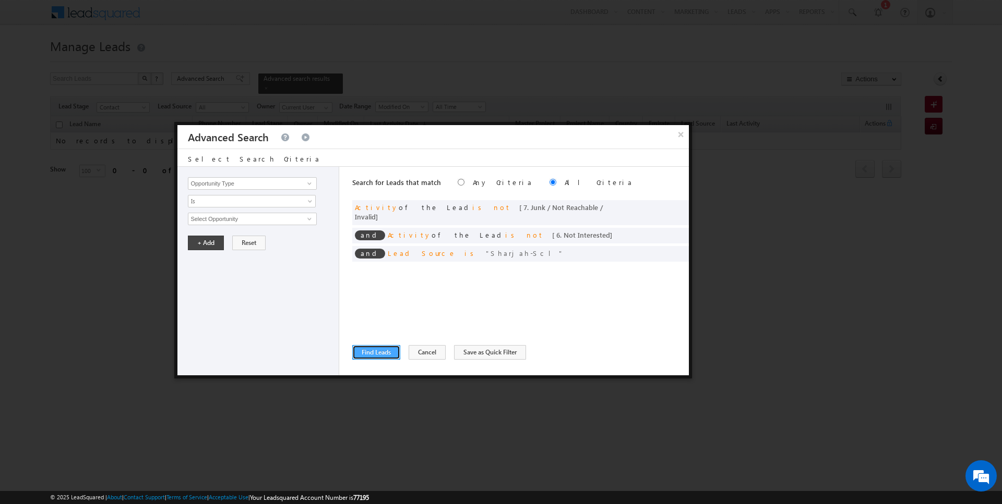
click at [377, 348] on button "Find Leads" at bounding box center [376, 352] width 48 height 15
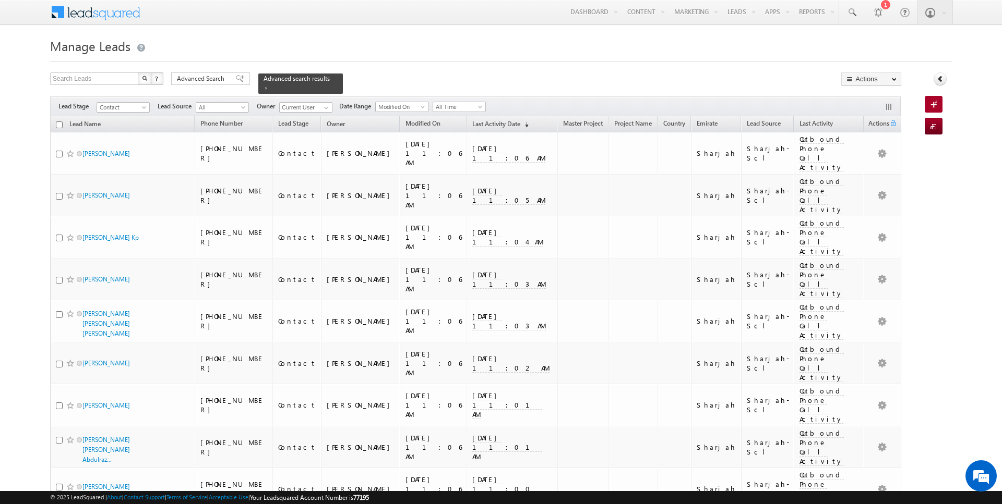
click at [59, 122] on input "checkbox" at bounding box center [59, 125] width 7 height 7
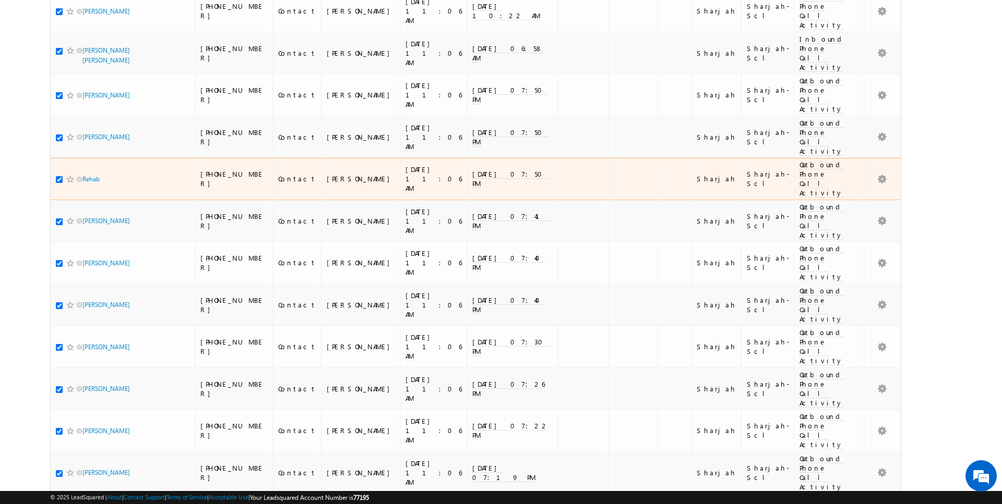
scroll to position [0, 0]
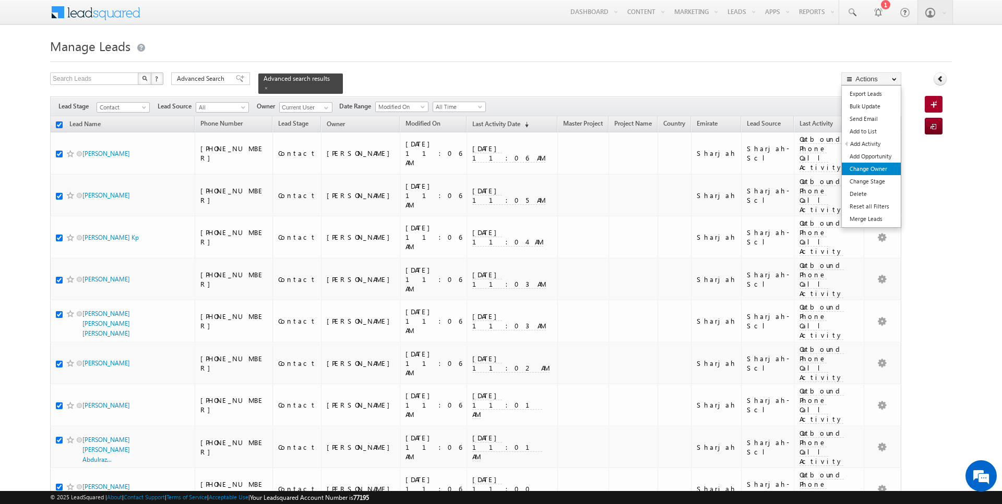
click at [866, 170] on link "Change Owner" at bounding box center [870, 169] width 59 height 13
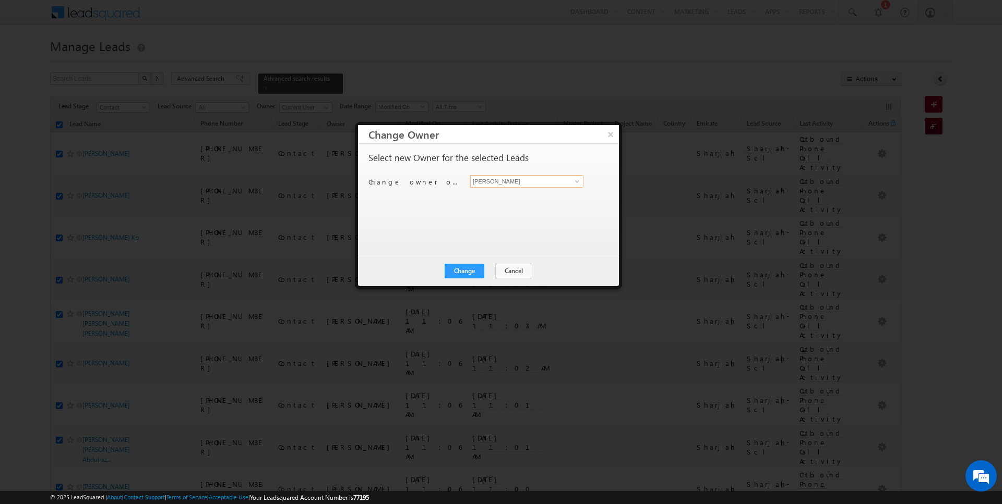
click at [550, 182] on input "[PERSON_NAME]" at bounding box center [526, 181] width 113 height 13
click at [458, 269] on button "Change" at bounding box center [464, 271] width 40 height 15
click at [486, 269] on button "Close" at bounding box center [489, 271] width 33 height 15
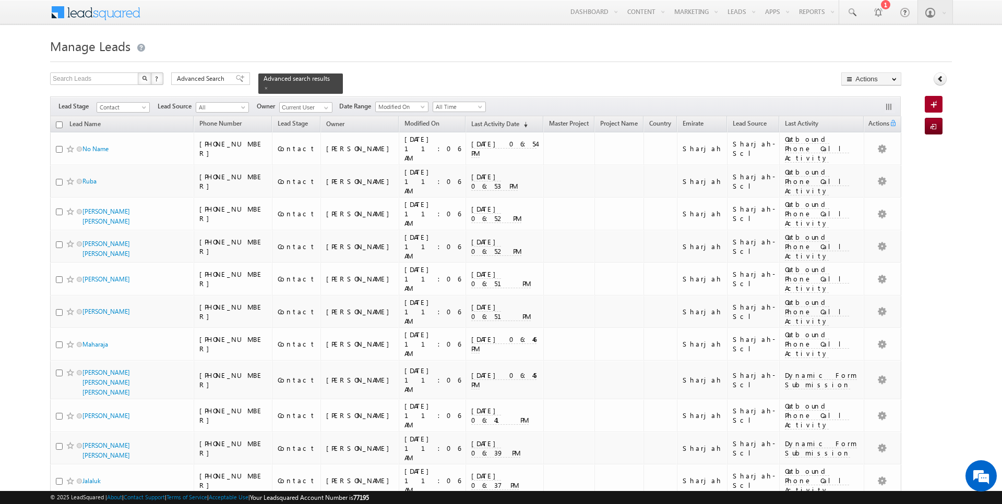
click at [60, 124] on input "checkbox" at bounding box center [59, 125] width 7 height 7
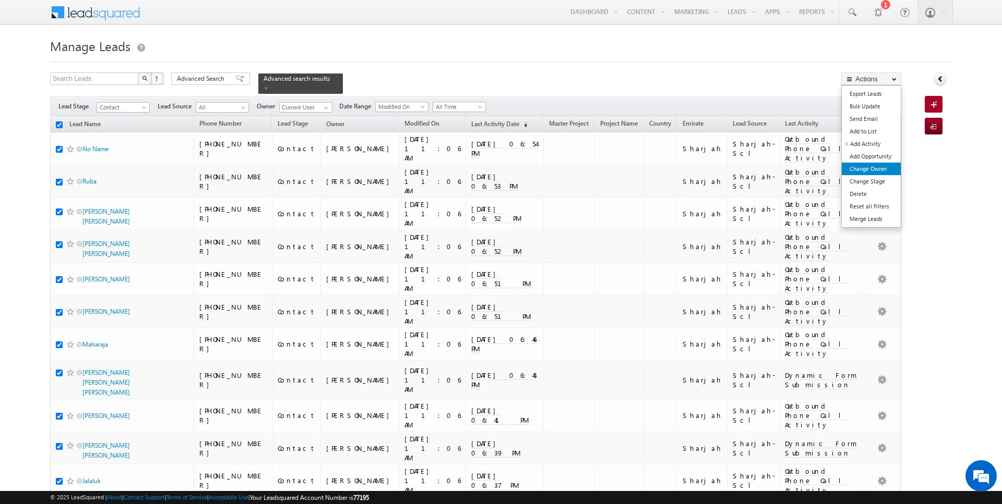
click at [870, 171] on link "Change Owner" at bounding box center [870, 169] width 59 height 13
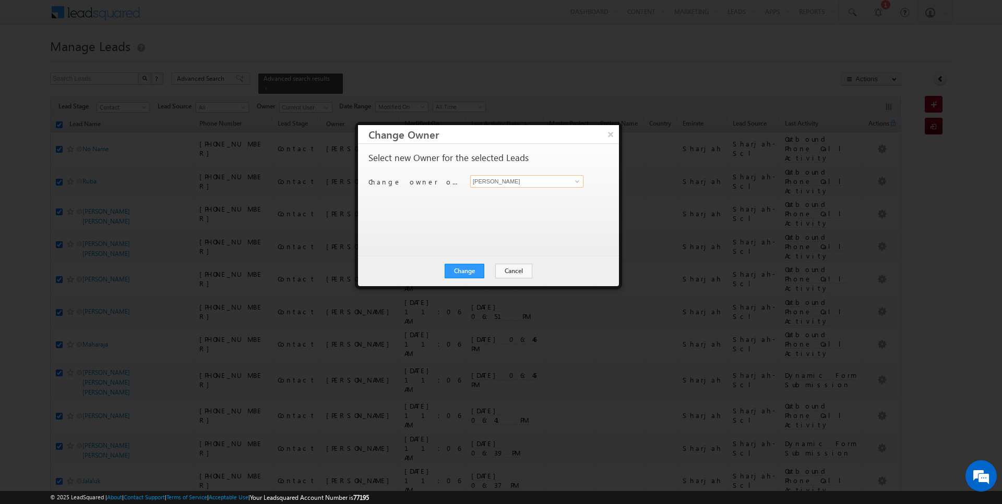
click at [558, 186] on input "[PERSON_NAME]" at bounding box center [526, 181] width 113 height 13
click at [472, 269] on button "Change" at bounding box center [464, 271] width 40 height 15
click at [483, 272] on button "Close" at bounding box center [489, 271] width 33 height 15
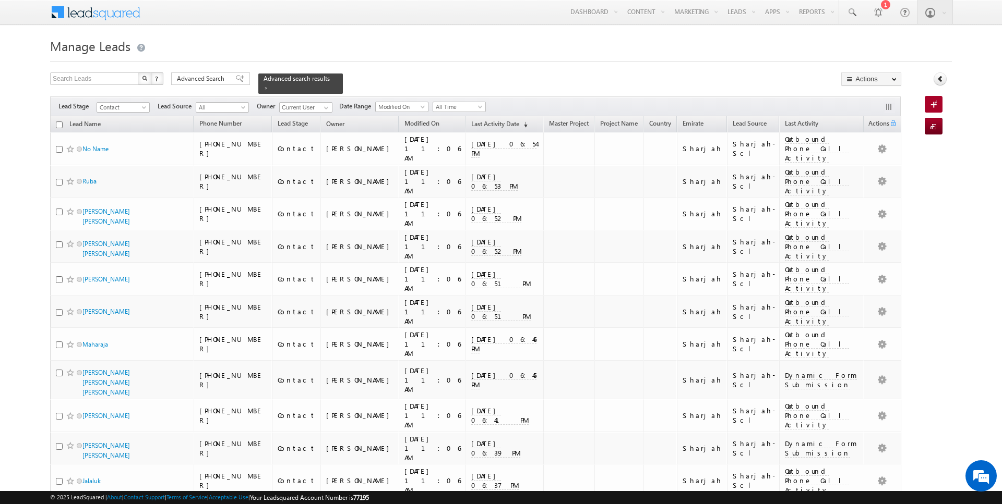
click at [57, 124] on input "checkbox" at bounding box center [59, 125] width 7 height 7
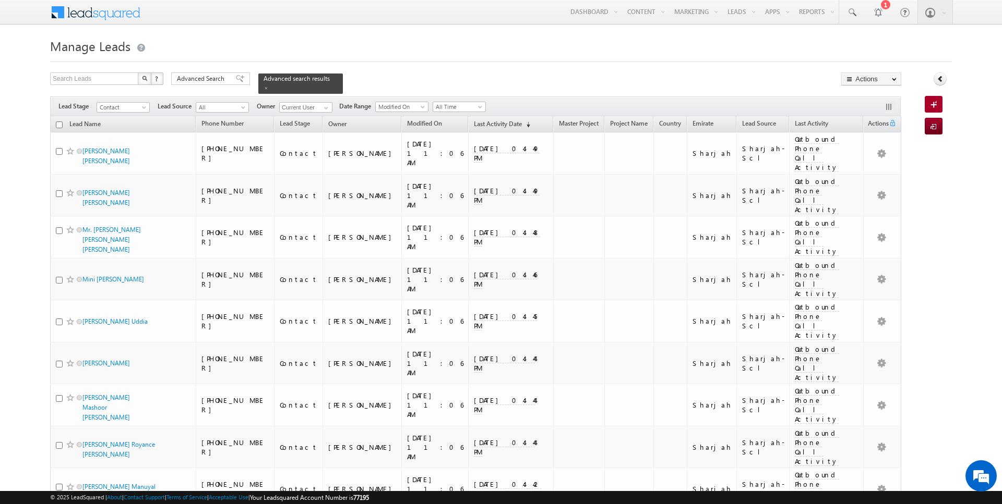
click at [59, 126] on input "checkbox" at bounding box center [59, 125] width 7 height 7
checkbox input "true"
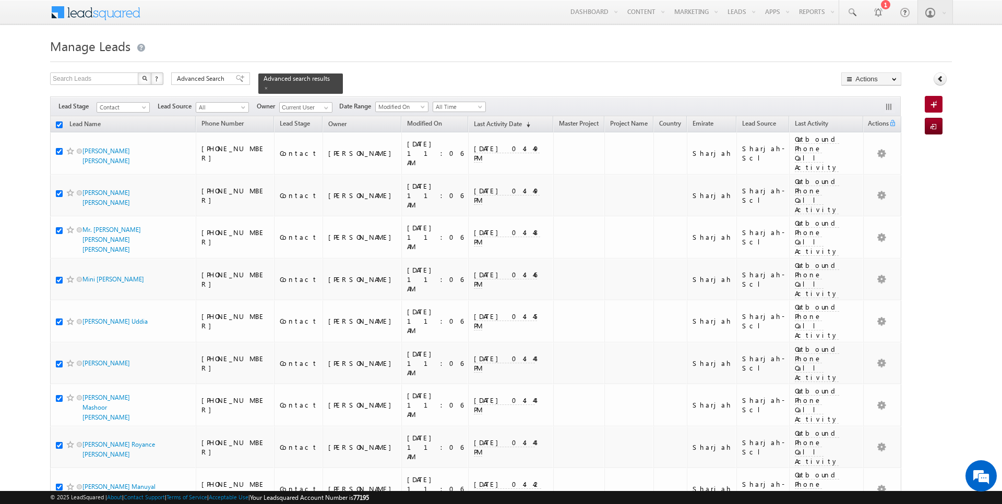
checkbox input "true"
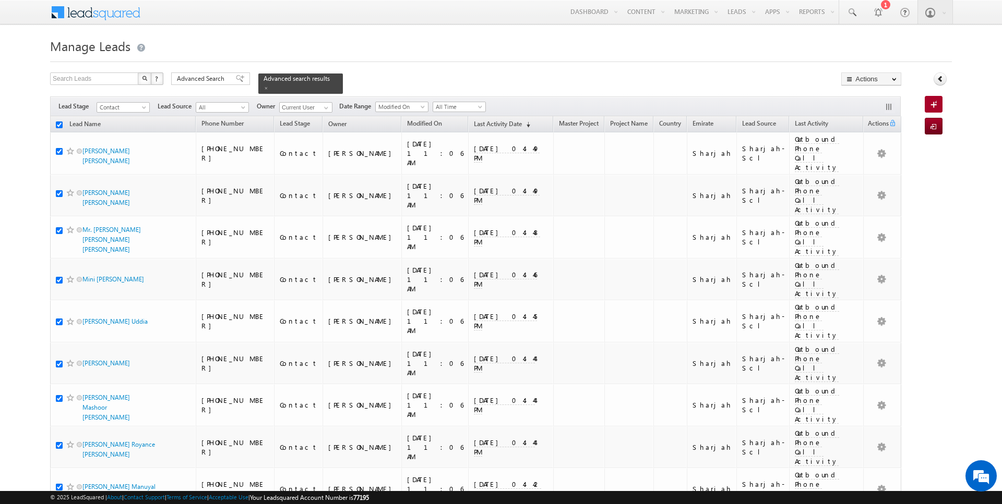
checkbox input "true"
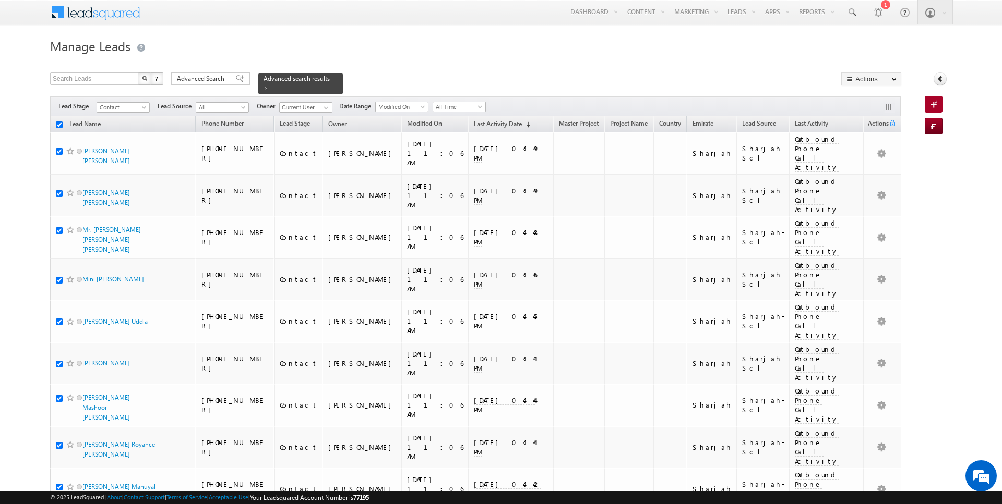
checkbox input "true"
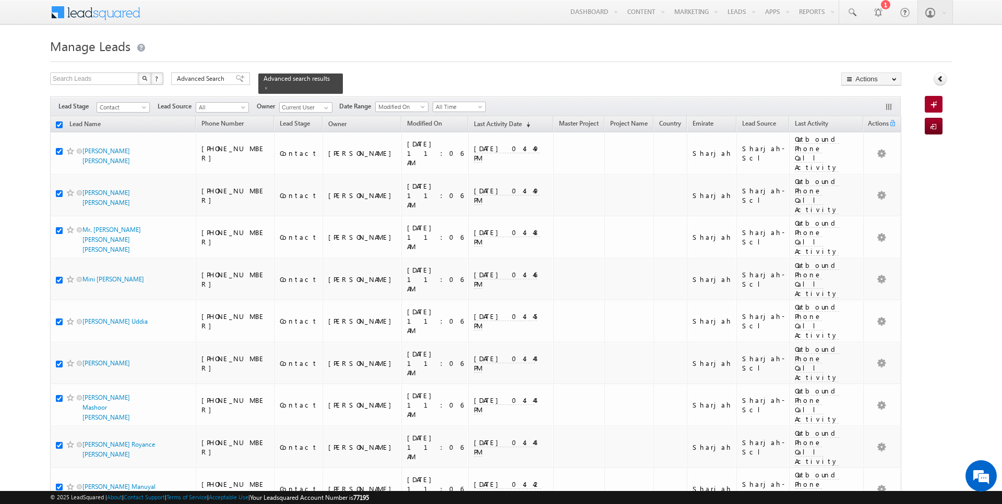
checkbox input "true"
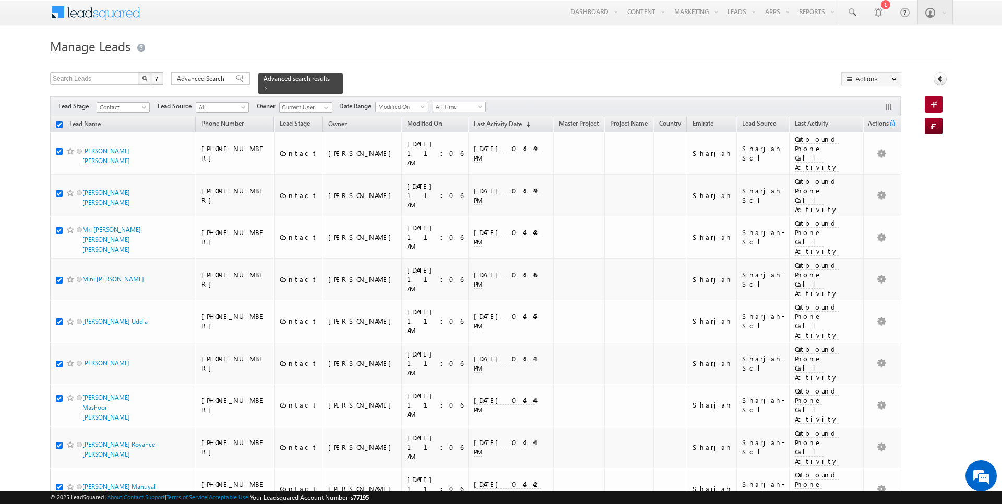
checkbox input "true"
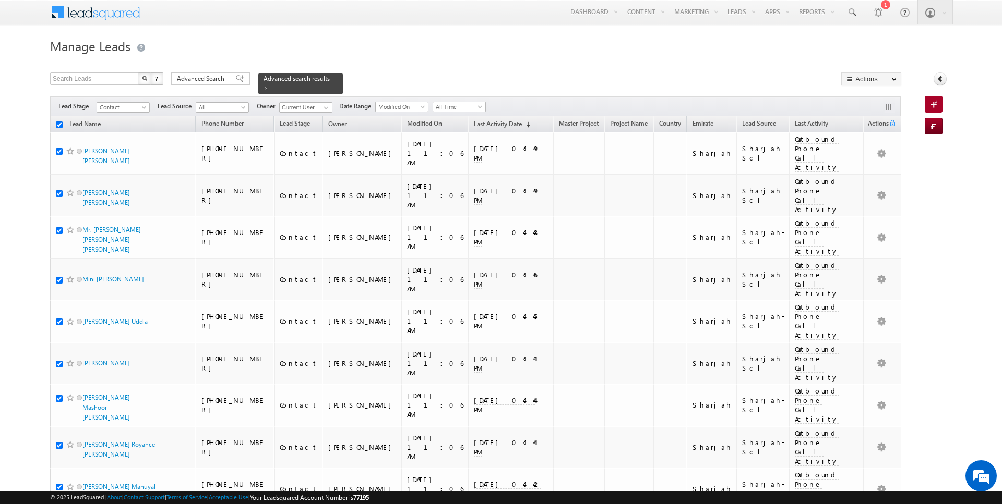
checkbox input "true"
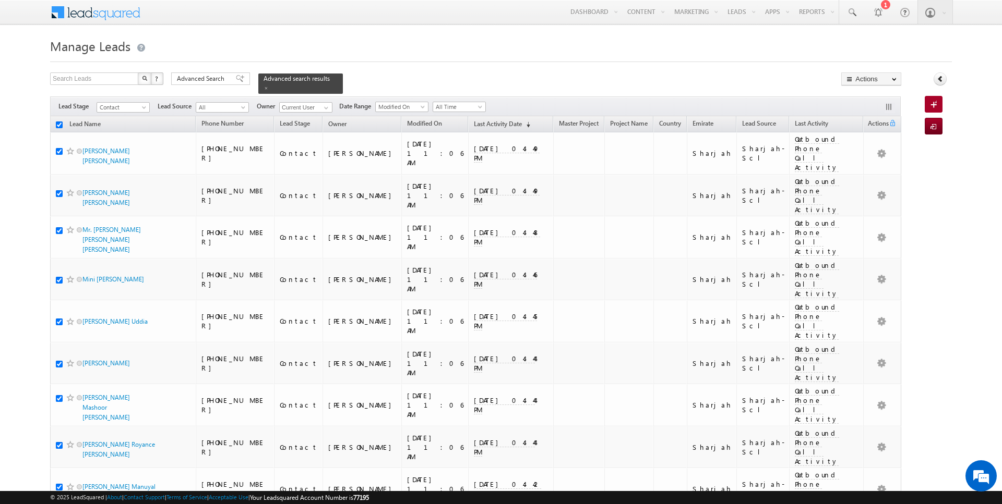
checkbox input "true"
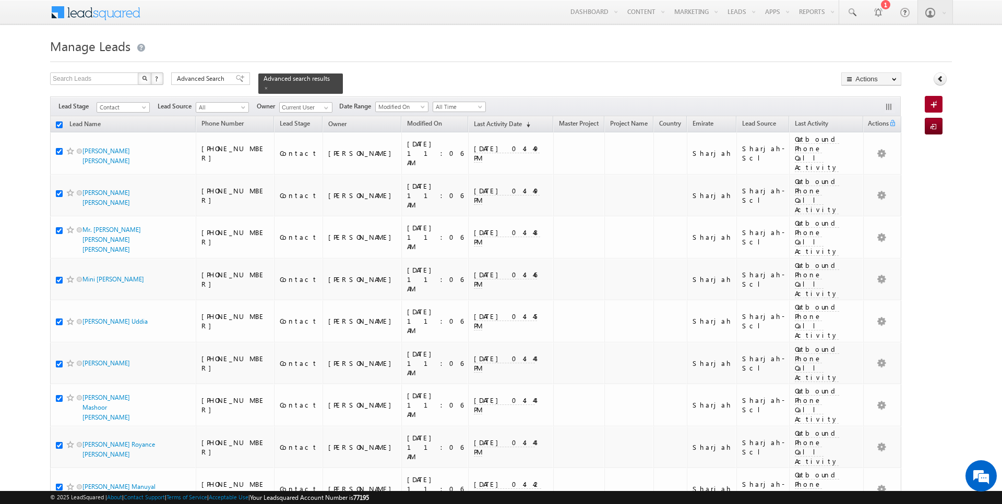
checkbox input "true"
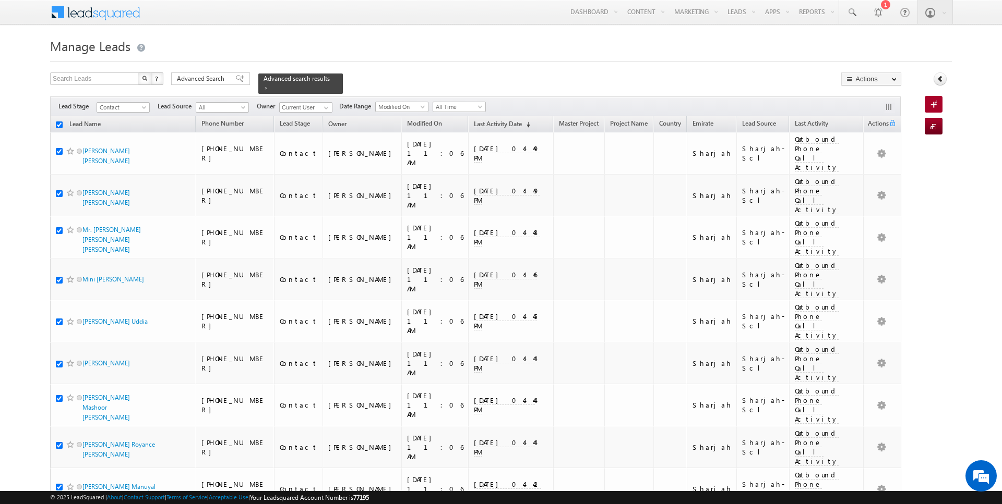
checkbox input "true"
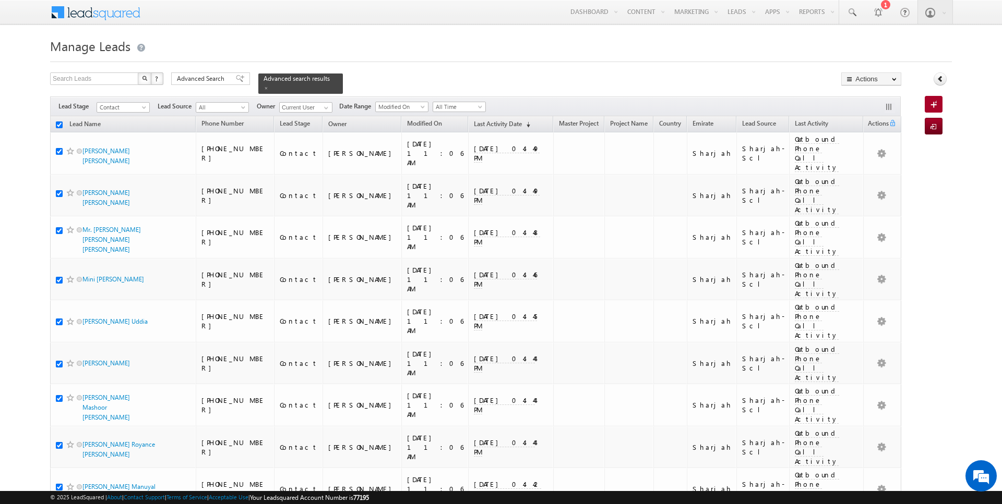
checkbox input "true"
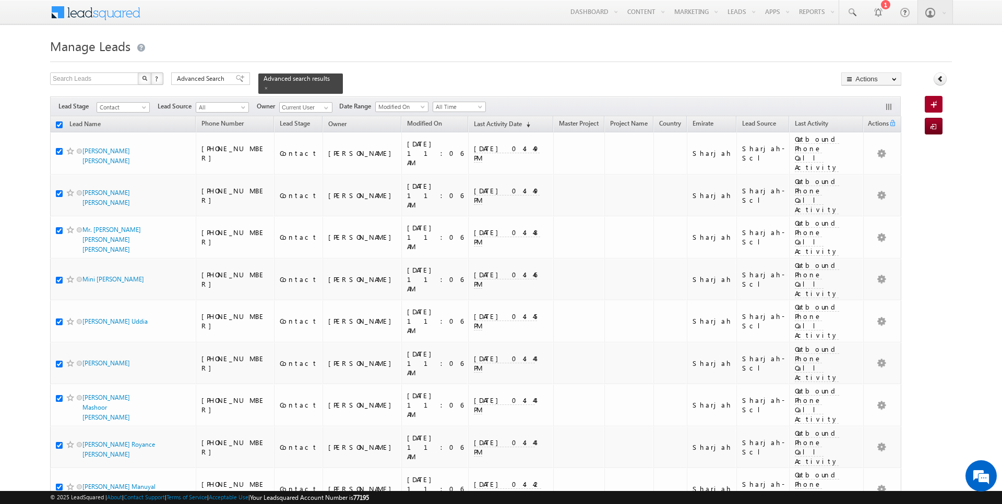
checkbox input "true"
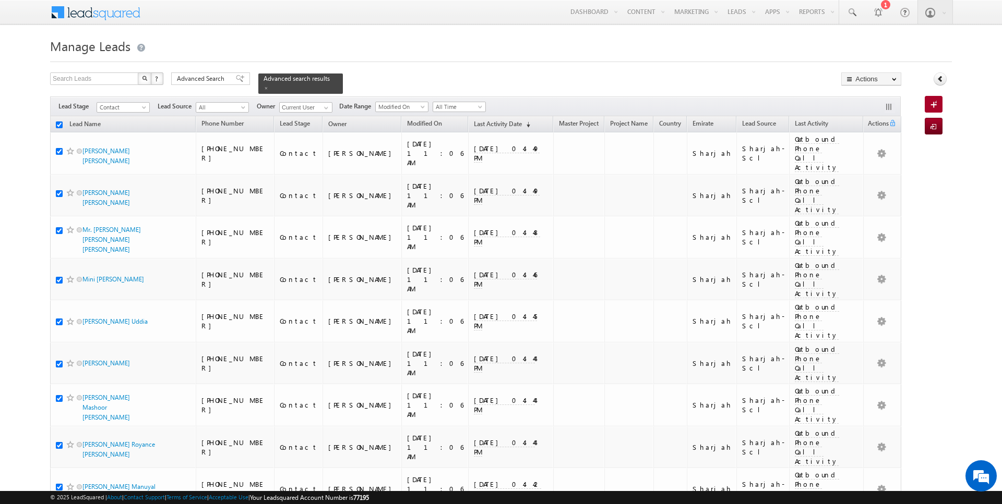
checkbox input "true"
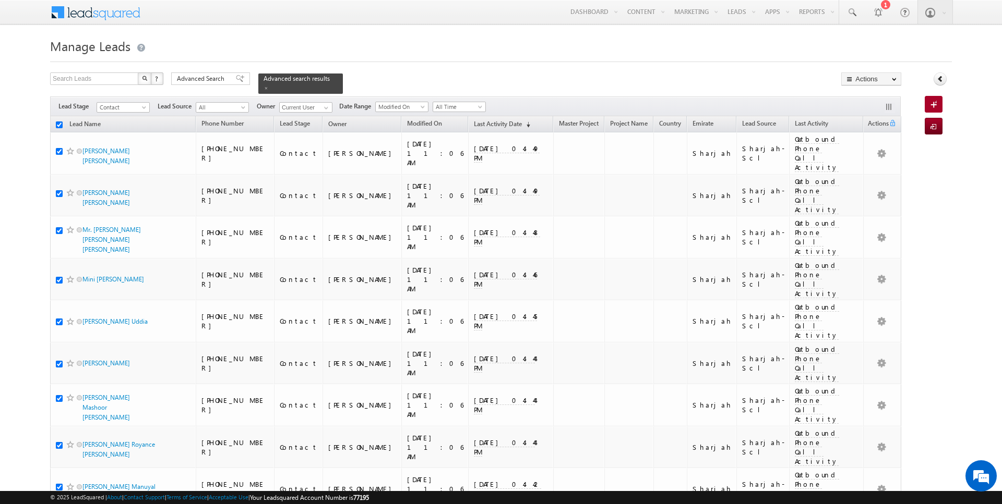
checkbox input "true"
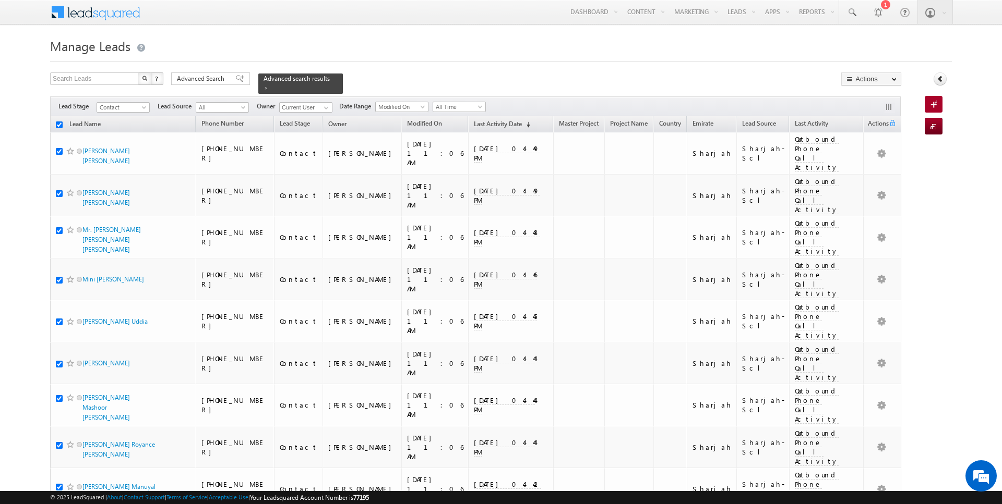
checkbox input "true"
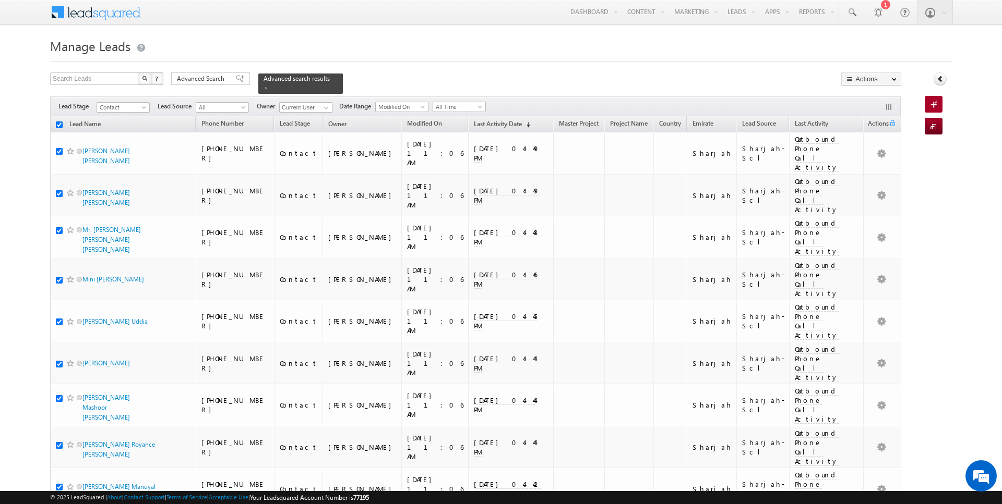
checkbox input "true"
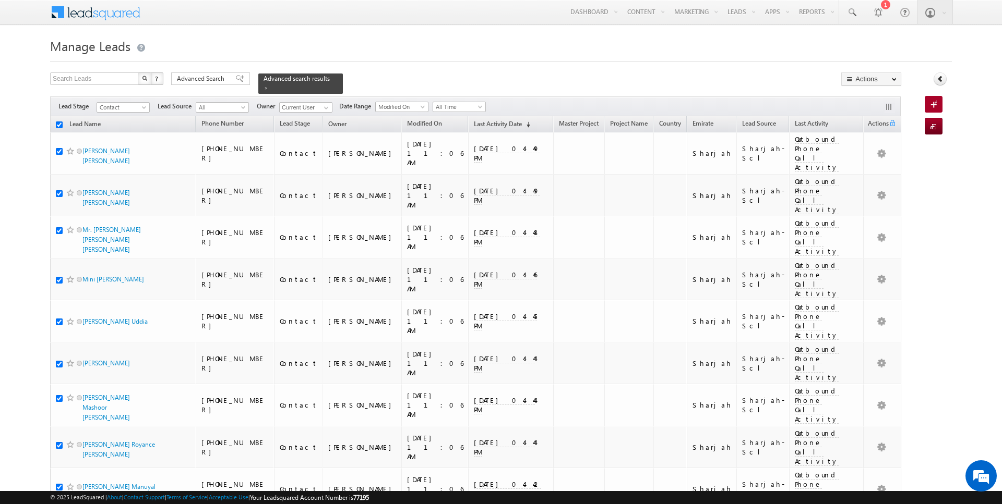
checkbox input "true"
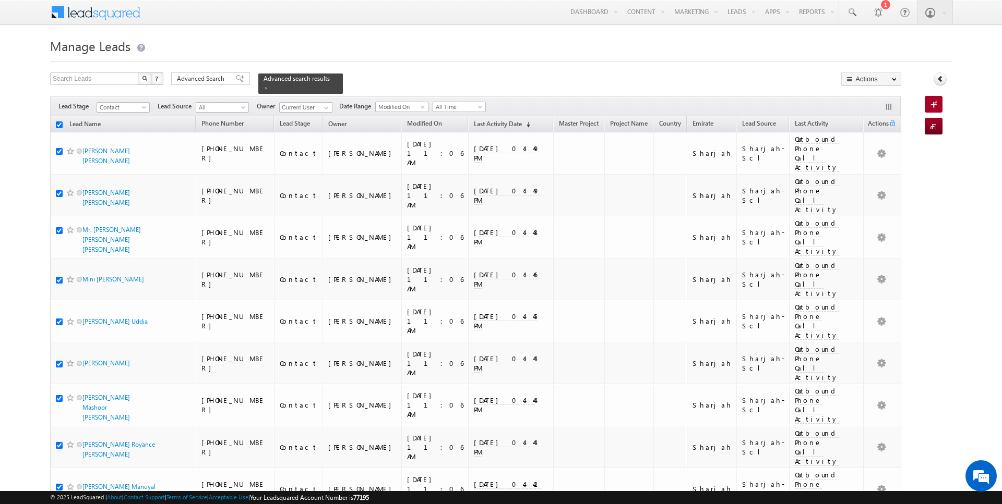
checkbox input "true"
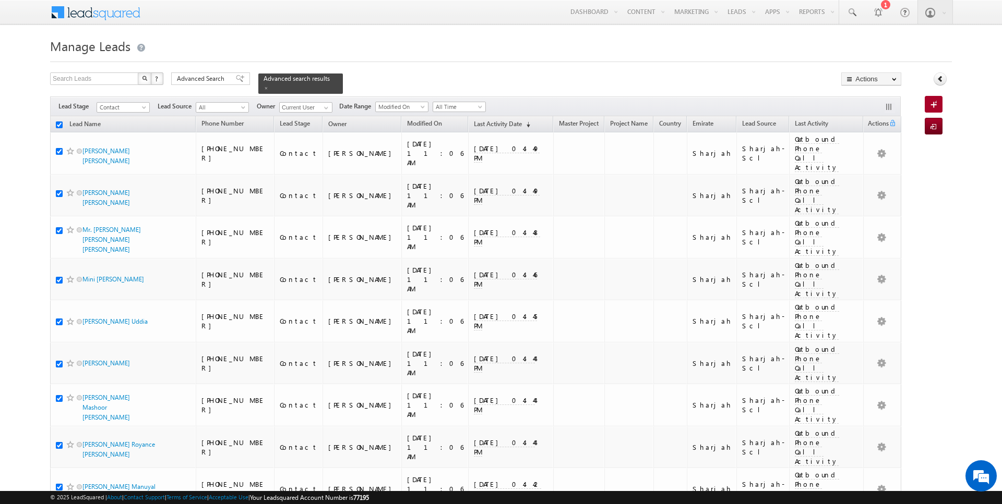
checkbox input "true"
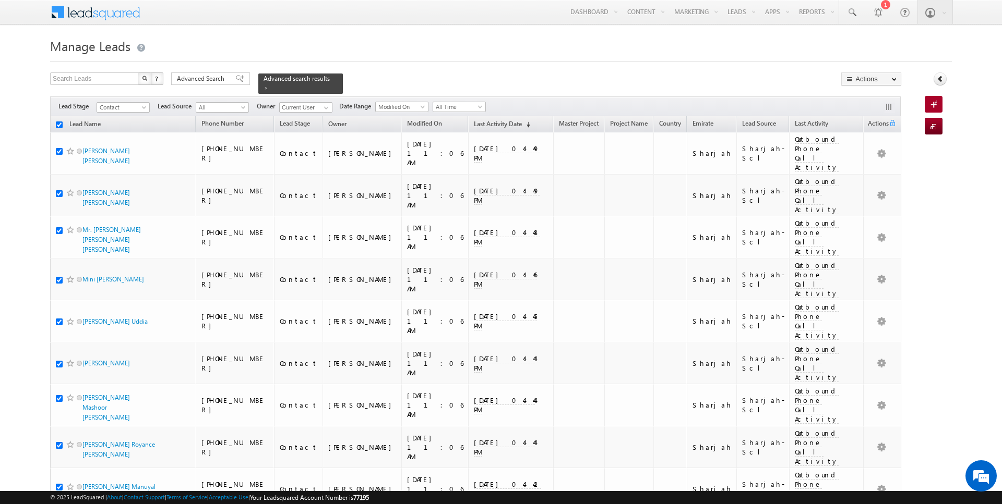
checkbox input "true"
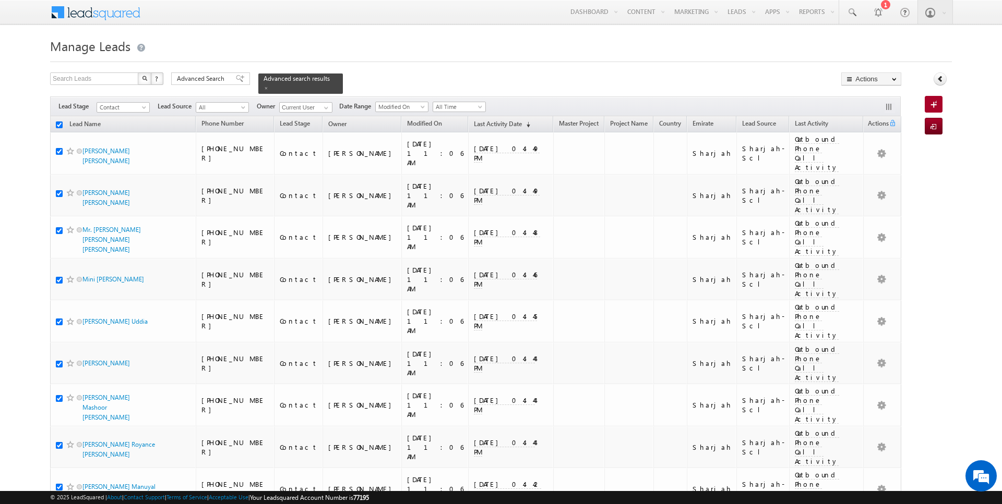
checkbox input "true"
click at [864, 171] on link "Change Owner" at bounding box center [870, 169] width 59 height 13
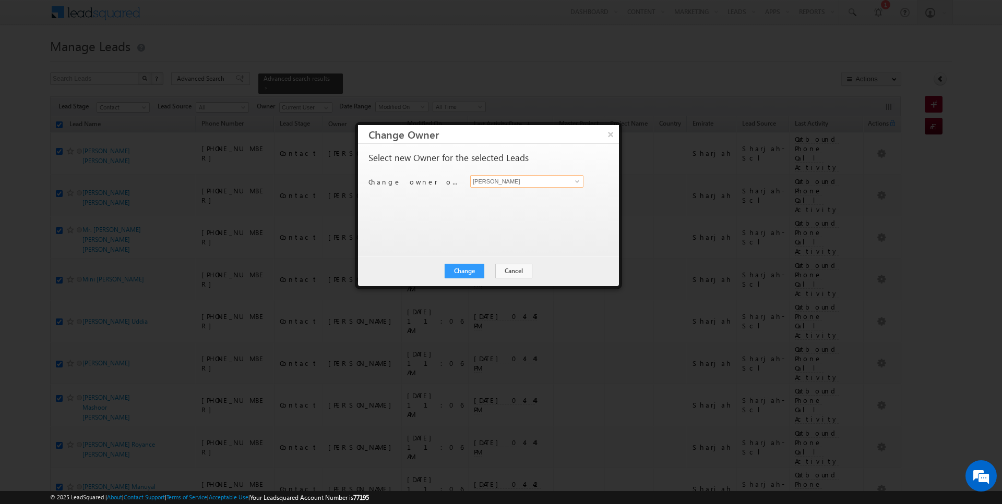
click at [526, 186] on input "[PERSON_NAME]" at bounding box center [526, 181] width 113 height 13
type input "[PERSON_NAME]"
click at [467, 271] on button "Change" at bounding box center [464, 271] width 40 height 15
click at [491, 271] on button "Close" at bounding box center [489, 271] width 33 height 15
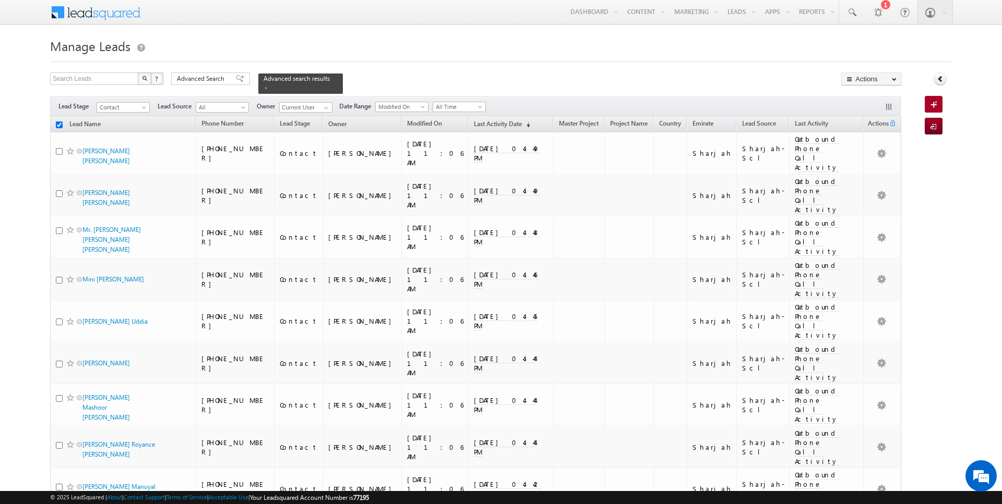
checkbox input "false"
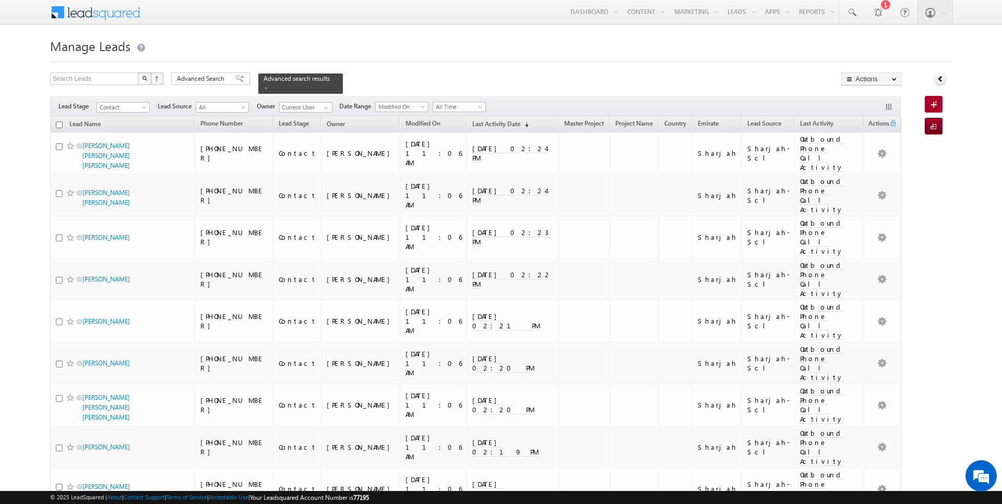
click at [59, 123] on input "checkbox" at bounding box center [59, 125] width 7 height 7
checkbox input "true"
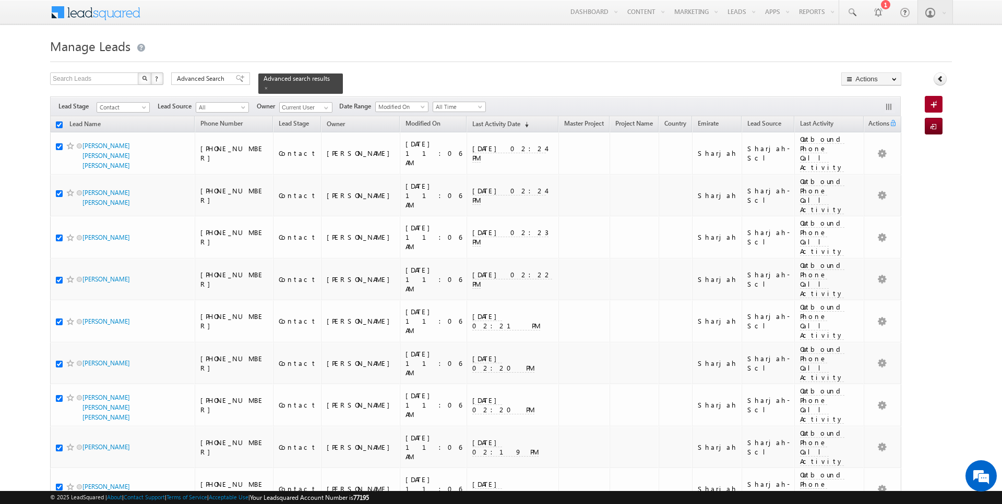
checkbox input "true"
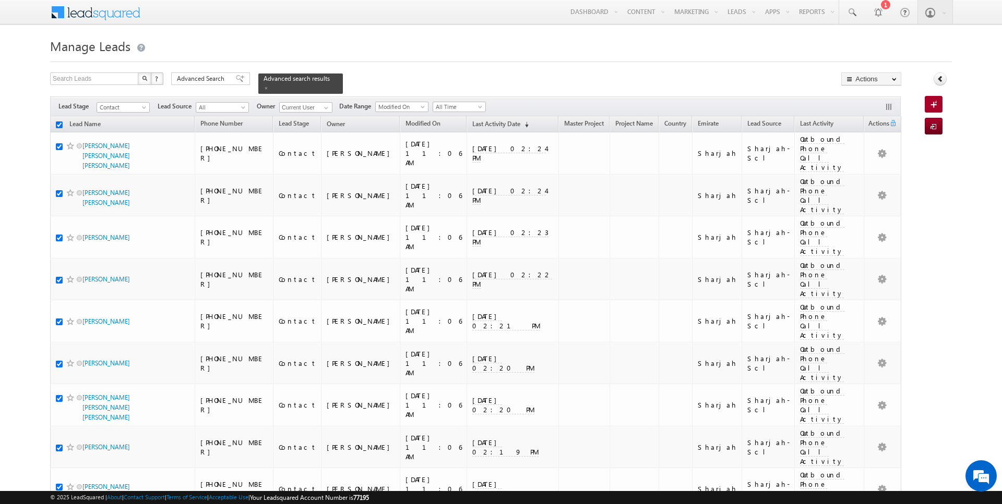
checkbox input "true"
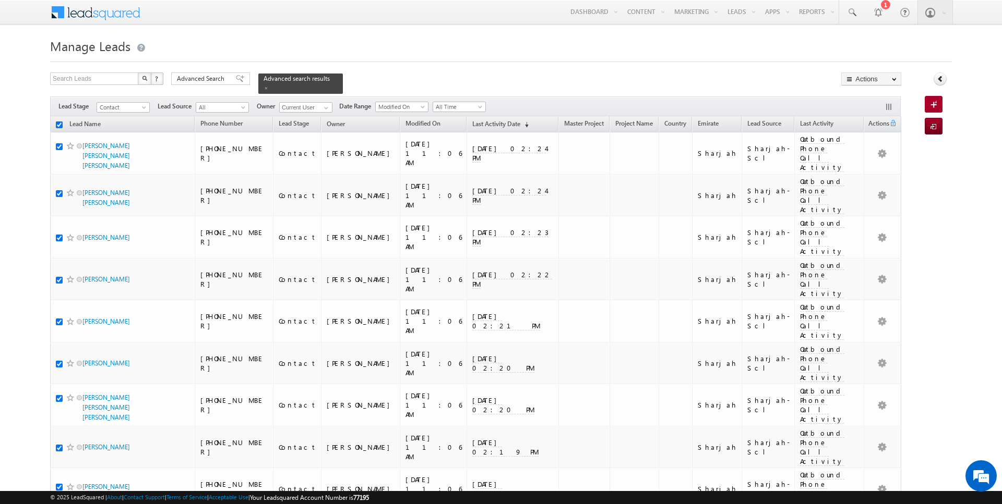
checkbox input "true"
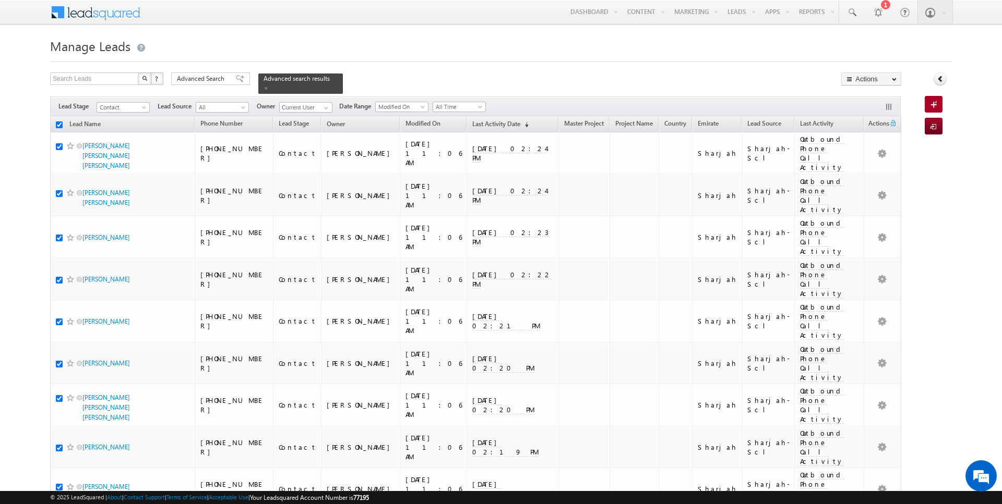
checkbox input "true"
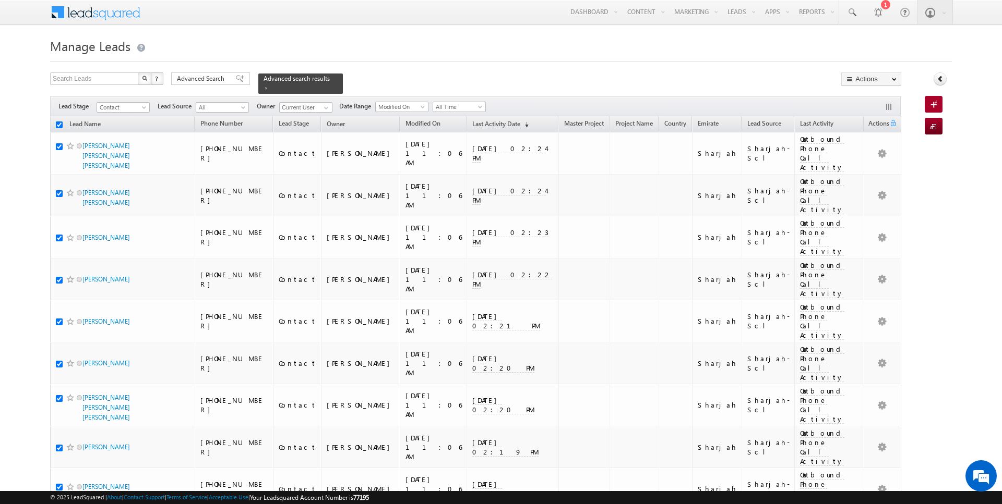
checkbox input "true"
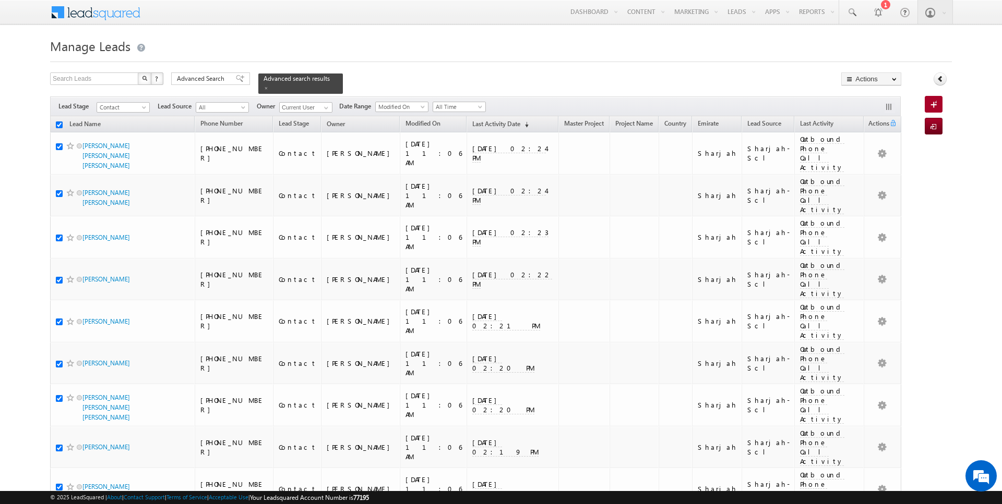
checkbox input "true"
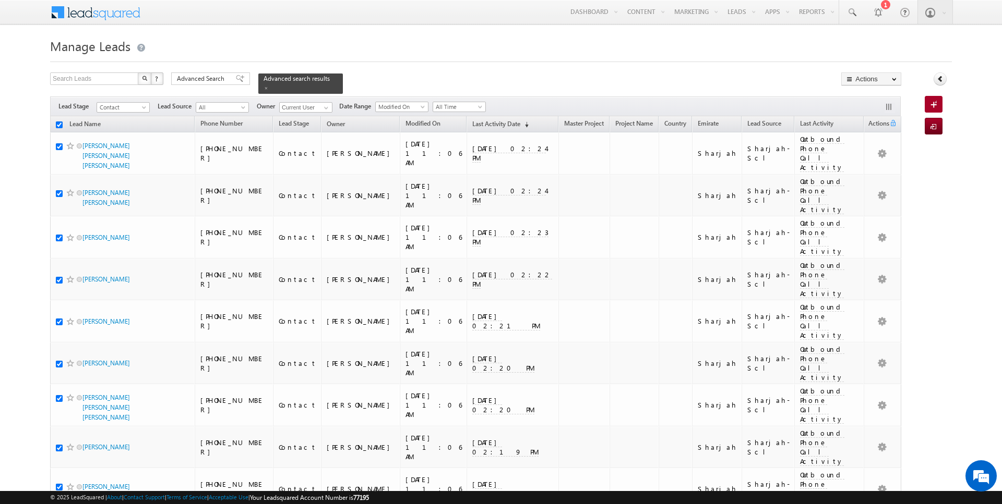
checkbox input "true"
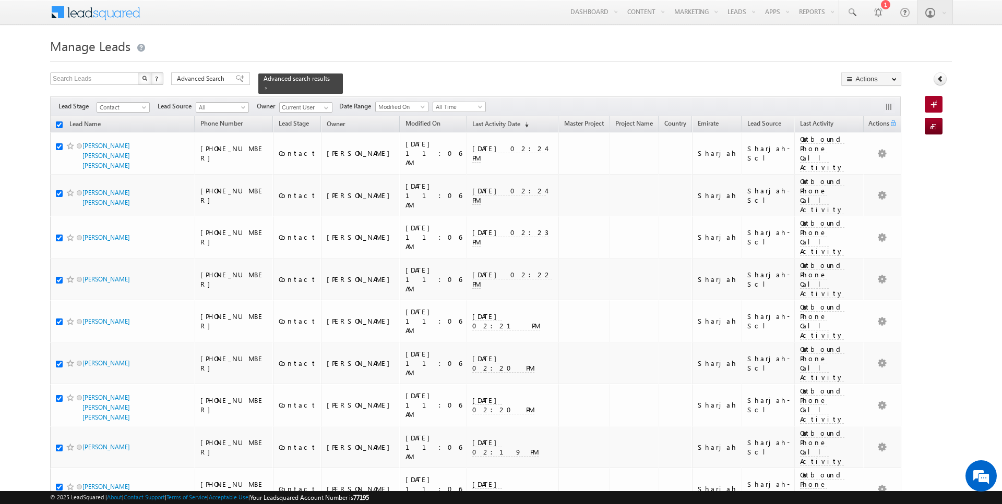
checkbox input "true"
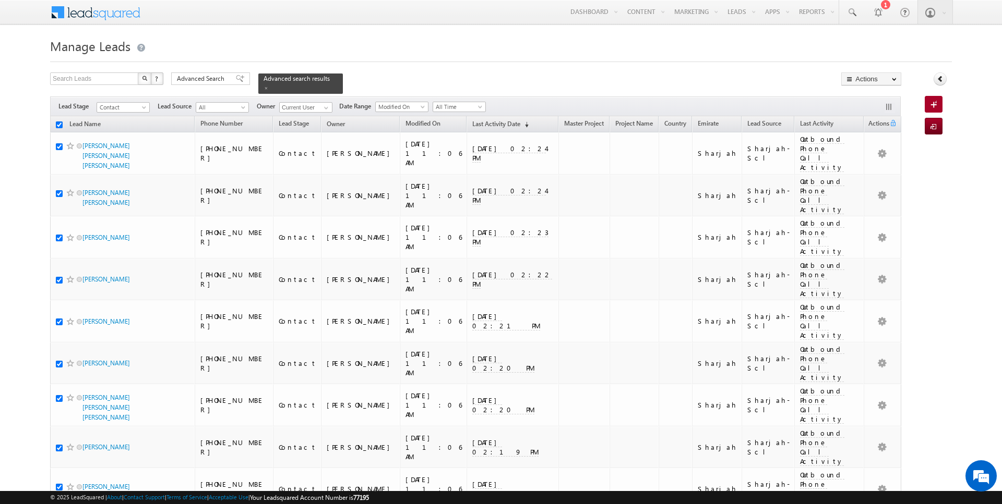
checkbox input "true"
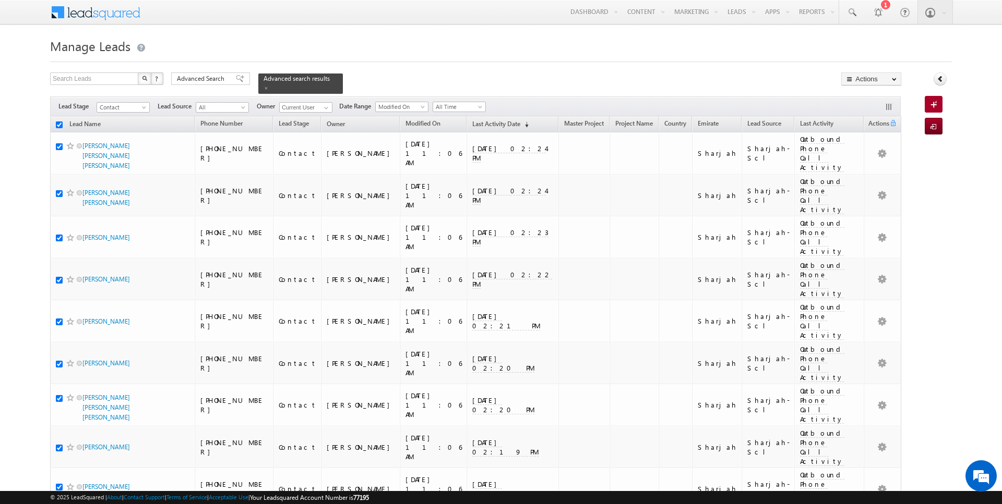
checkbox input "true"
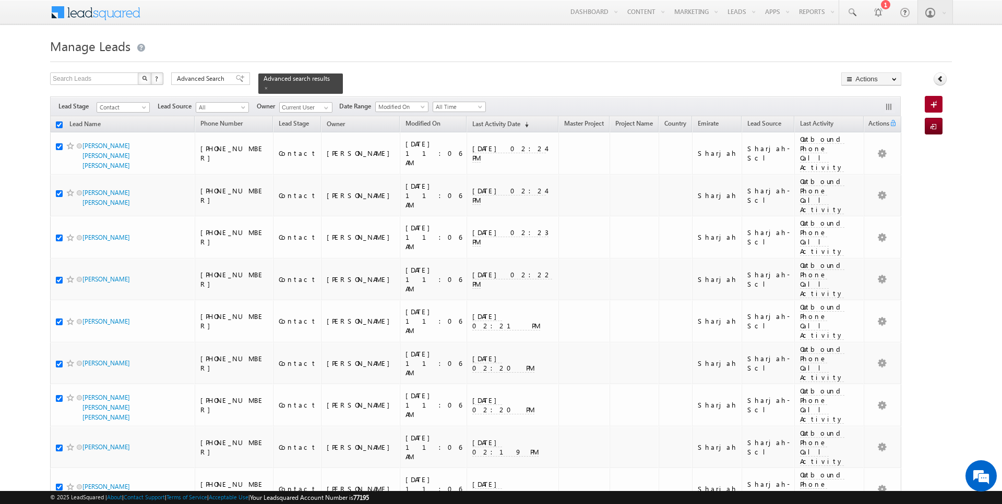
checkbox input "true"
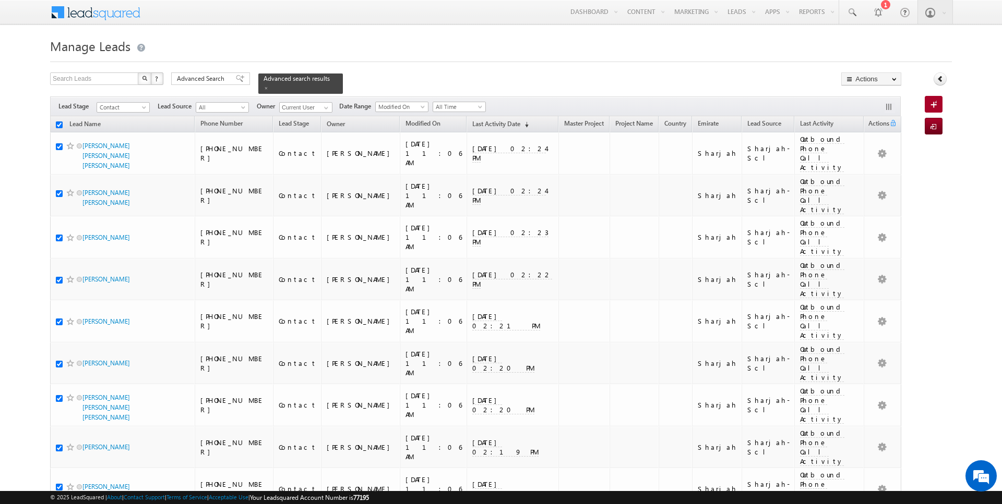
checkbox input "true"
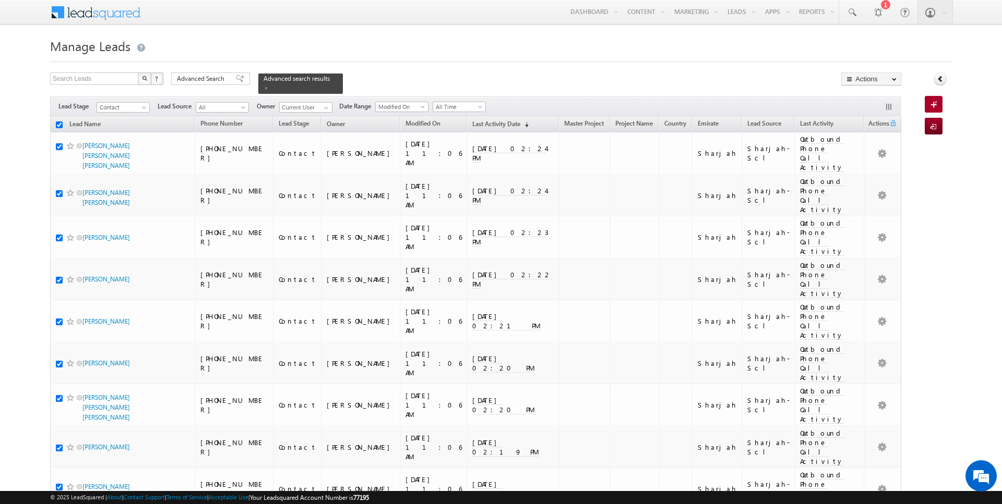
checkbox input "true"
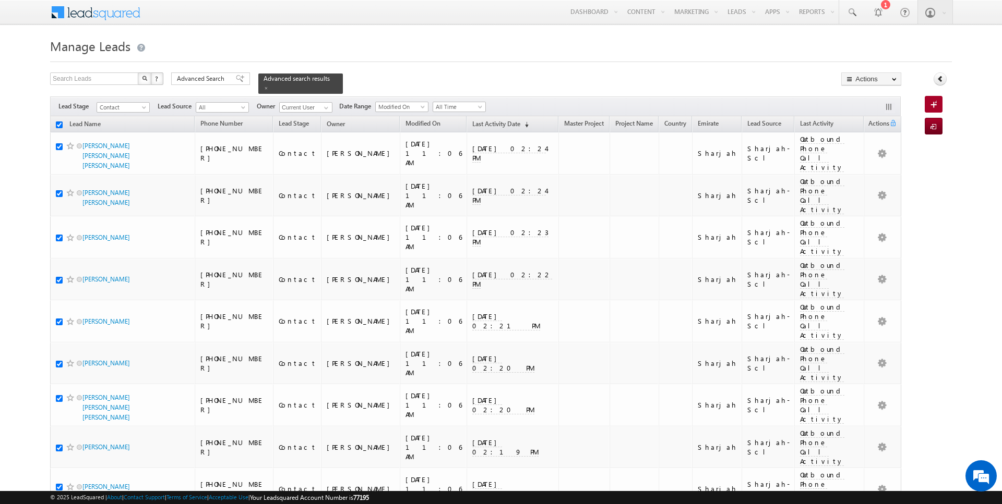
checkbox input "true"
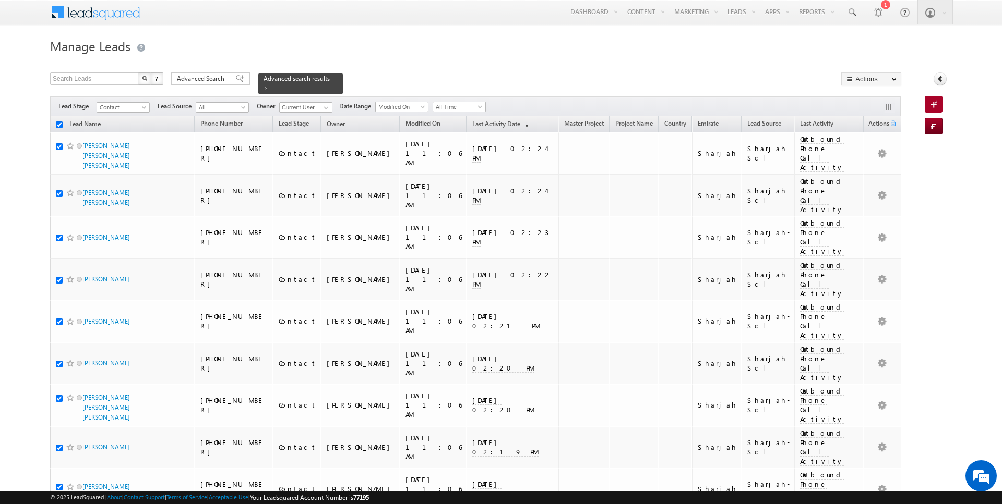
checkbox input "true"
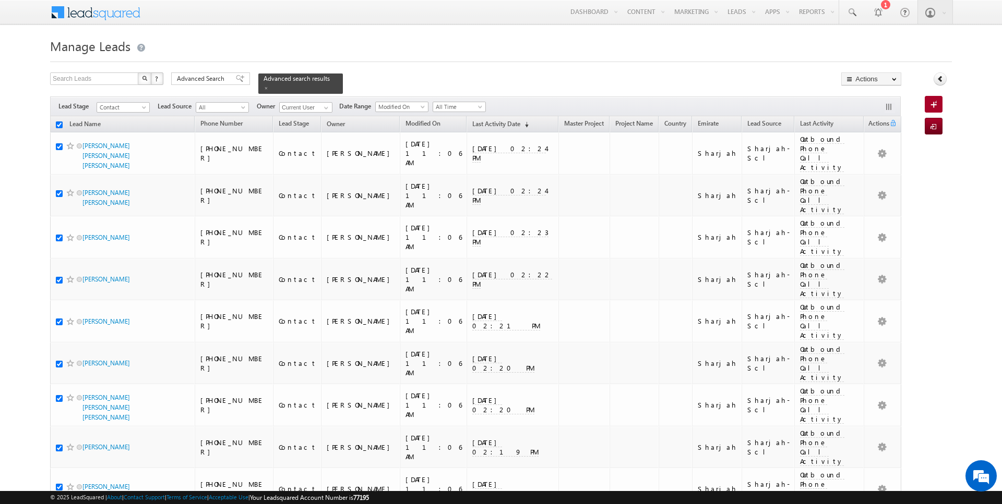
checkbox input "true"
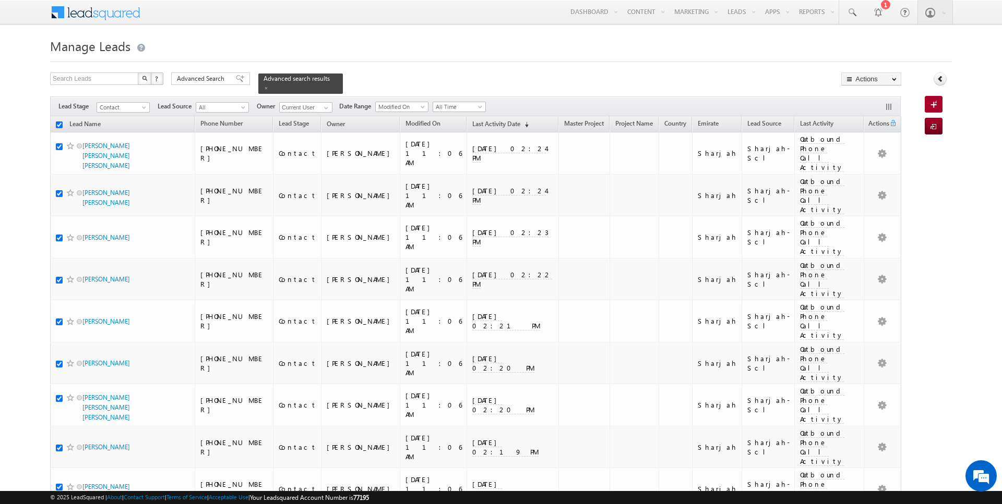
checkbox input "true"
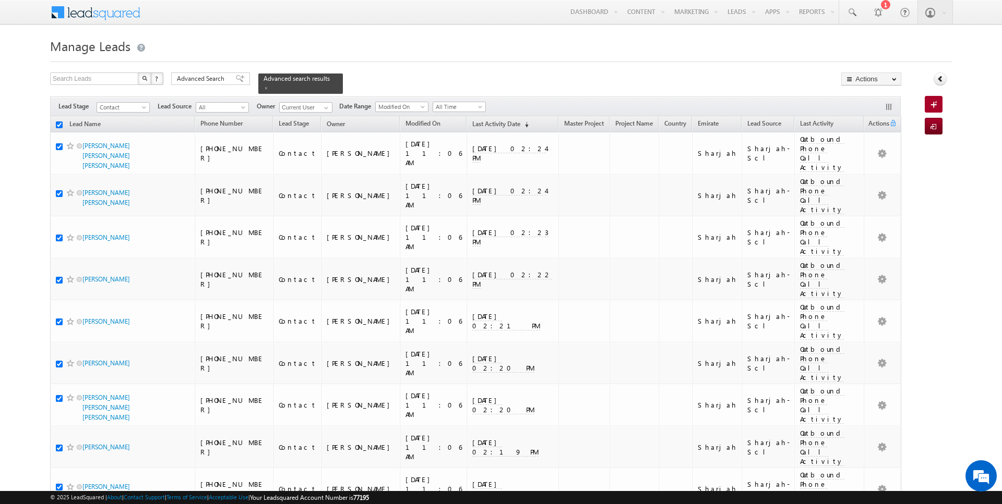
checkbox input "true"
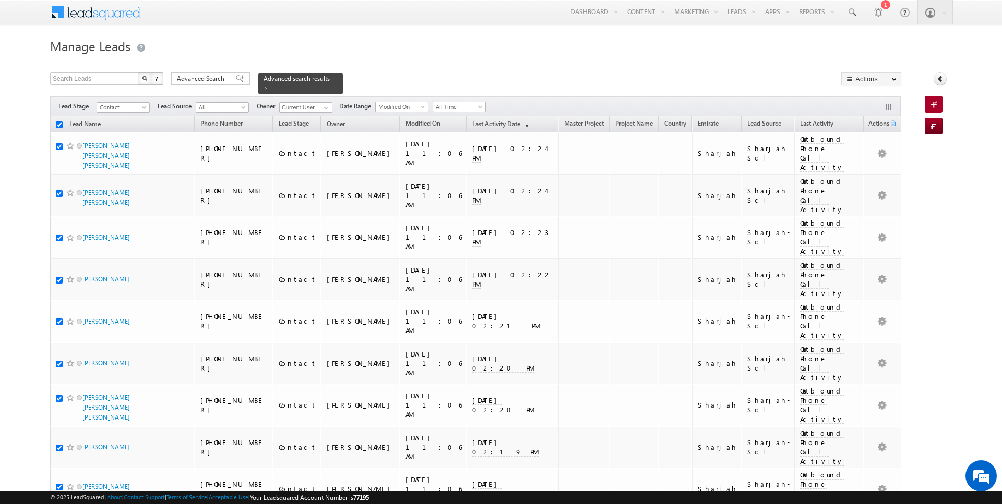
checkbox input "true"
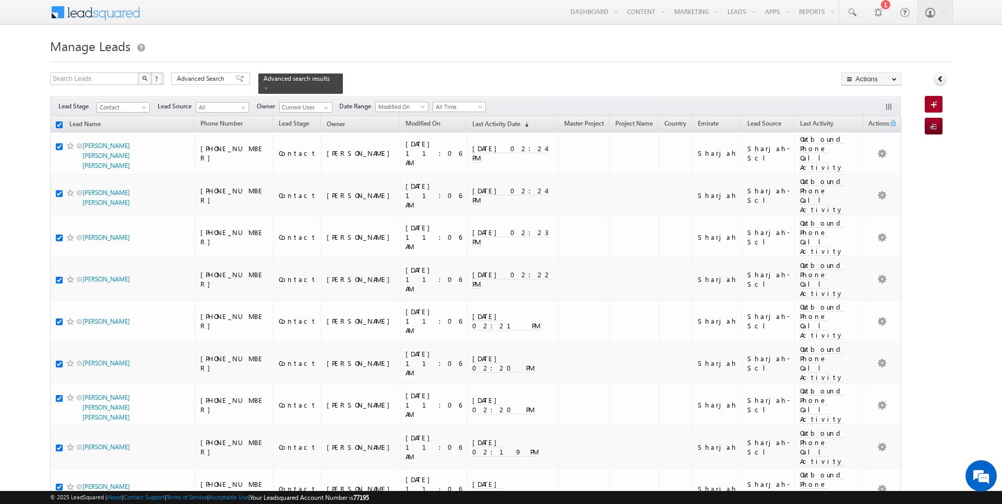
checkbox input "true"
click at [876, 170] on link "Change Owner" at bounding box center [870, 169] width 59 height 13
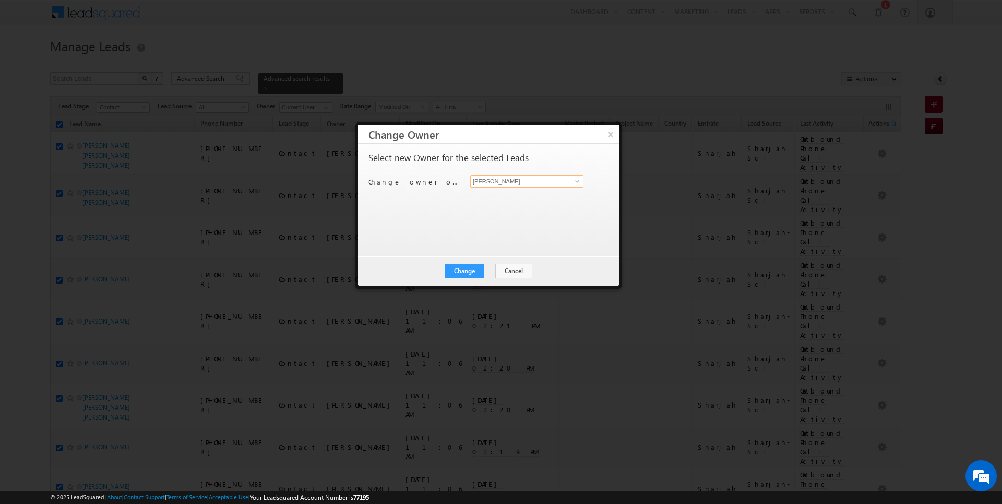
click at [562, 185] on input "[PERSON_NAME]" at bounding box center [526, 181] width 113 height 13
type input "[PERSON_NAME]"
click at [488, 271] on div "Change Cancel Close" at bounding box center [488, 271] width 261 height 30
click at [466, 271] on button "Change" at bounding box center [464, 271] width 40 height 15
click at [478, 271] on button "Close" at bounding box center [489, 271] width 33 height 15
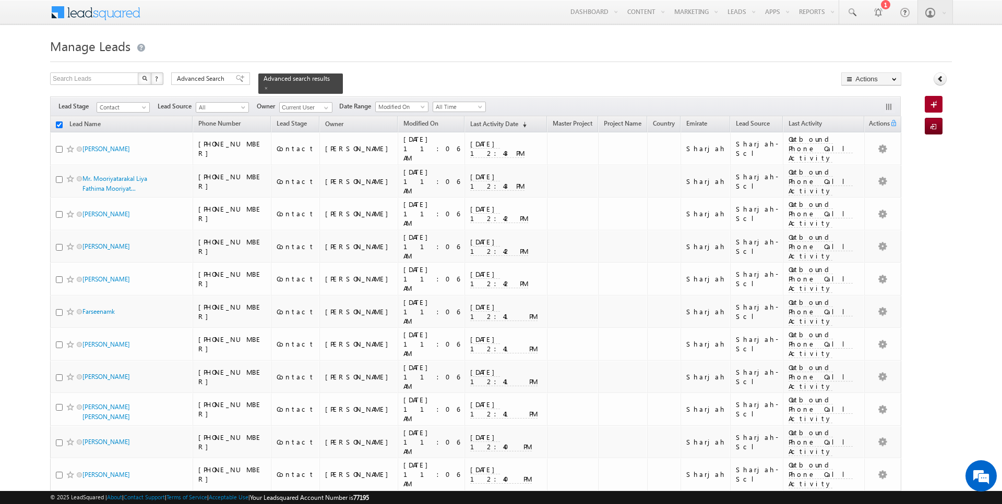
checkbox input "false"
